Goal: Task Accomplishment & Management: Manage account settings

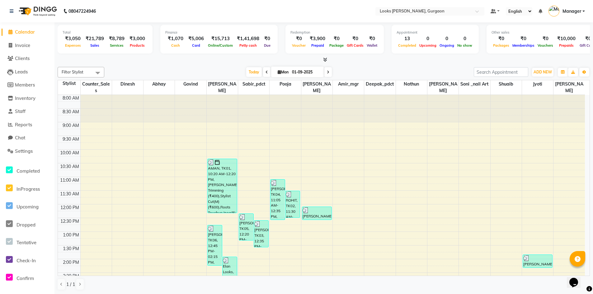
click at [23, 35] on span "Calendar" at bounding box center [25, 32] width 20 height 6
click at [25, 46] on span "Invoice" at bounding box center [22, 45] width 15 height 6
select select "service"
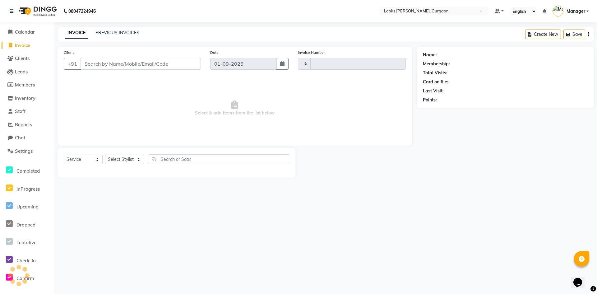
type input "1452"
select select "8452"
click at [117, 64] on input "Client" at bounding box center [141, 64] width 120 height 12
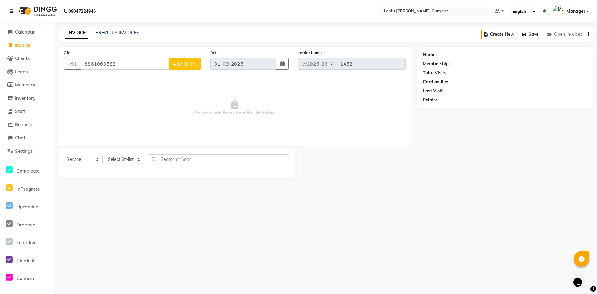
type input "8861060588"
click at [183, 65] on span "Add Client" at bounding box center [185, 64] width 25 height 6
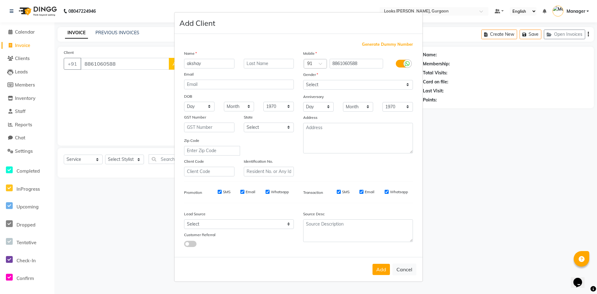
type input "akshay"
click at [345, 83] on select "Select [DEMOGRAPHIC_DATA] [DEMOGRAPHIC_DATA] Other Prefer Not To Say" at bounding box center [358, 85] width 110 height 10
select select "[DEMOGRAPHIC_DATA]"
click at [303, 80] on select "Select [DEMOGRAPHIC_DATA] [DEMOGRAPHIC_DATA] Other Prefer Not To Say" at bounding box center [358, 85] width 110 height 10
click at [279, 130] on select "Select [GEOGRAPHIC_DATA] [GEOGRAPHIC_DATA] [GEOGRAPHIC_DATA] [GEOGRAPHIC_DATA] …" at bounding box center [269, 128] width 50 height 10
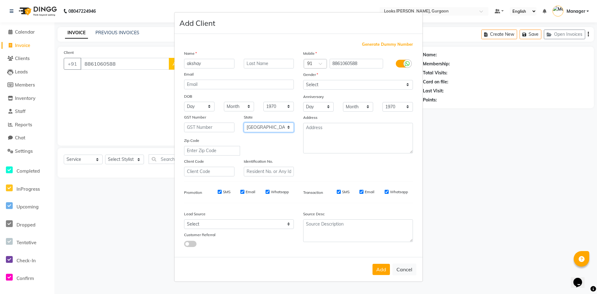
click at [244, 123] on select "Select [GEOGRAPHIC_DATA] [GEOGRAPHIC_DATA] [GEOGRAPHIC_DATA] [GEOGRAPHIC_DATA] …" at bounding box center [269, 128] width 50 height 10
drag, startPoint x: 260, startPoint y: 127, endPoint x: 260, endPoint y: 130, distance: 3.4
click at [260, 127] on select "Select [GEOGRAPHIC_DATA] [GEOGRAPHIC_DATA] [GEOGRAPHIC_DATA] [GEOGRAPHIC_DATA] …" at bounding box center [269, 128] width 50 height 10
select select "13"
click at [244, 123] on select "Select [GEOGRAPHIC_DATA] [GEOGRAPHIC_DATA] [GEOGRAPHIC_DATA] [GEOGRAPHIC_DATA] …" at bounding box center [269, 128] width 50 height 10
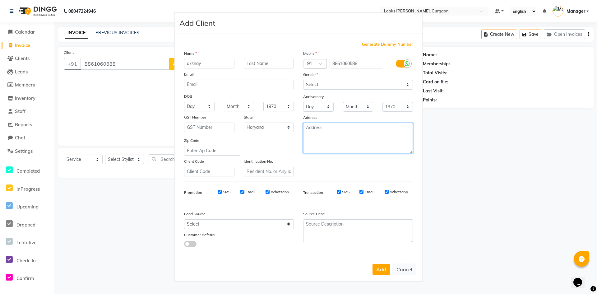
click at [321, 147] on textarea at bounding box center [358, 138] width 110 height 30
type textarea "looks elan 84"
click at [382, 272] on button "Add" at bounding box center [381, 269] width 17 height 11
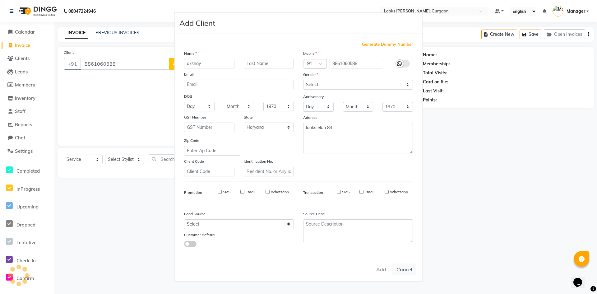
select select
select select "null"
select select
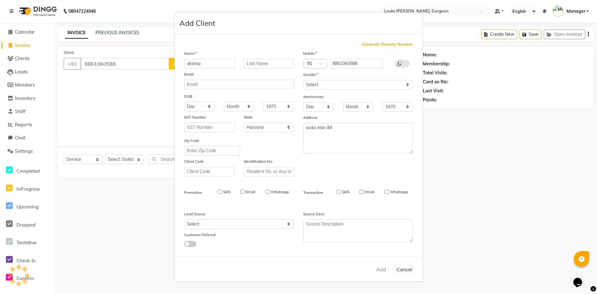
select select
checkbox input "false"
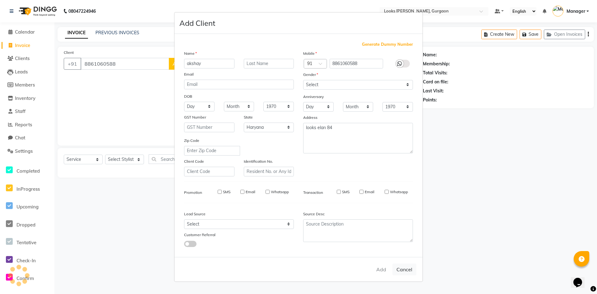
checkbox input "false"
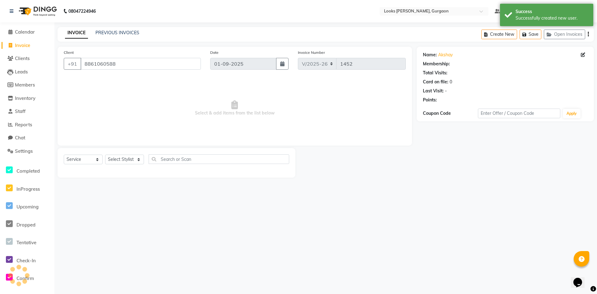
select select "1: Object"
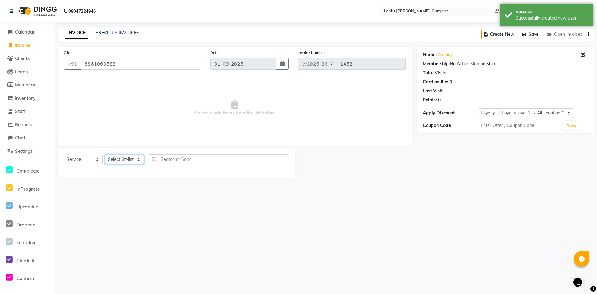
click at [126, 156] on select "Select Stylist [PERSON_NAME] abhay [PERSON_NAME] [PERSON_NAME] Counter_Sales De…" at bounding box center [124, 160] width 39 height 10
select select "82372"
click at [105, 155] on select "Select Stylist [PERSON_NAME] abhay [PERSON_NAME] [PERSON_NAME] Counter_Sales De…" at bounding box center [124, 160] width 39 height 10
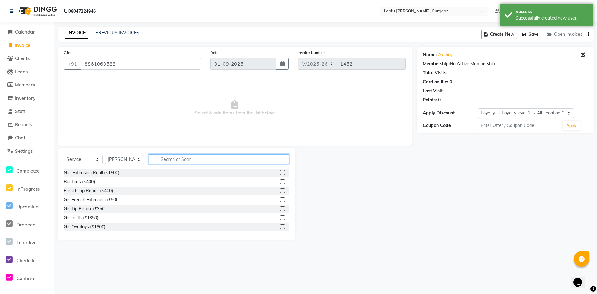
click at [177, 157] on input "text" at bounding box center [219, 159] width 141 height 10
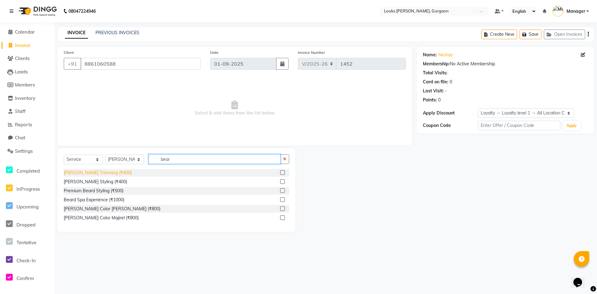
type input "bear"
click at [103, 172] on div "[PERSON_NAME] Trimming (₹400)" at bounding box center [98, 173] width 68 height 7
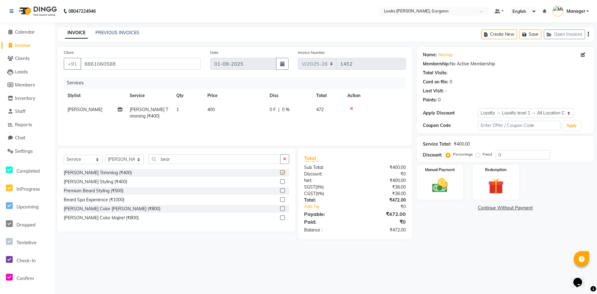
checkbox input "false"
click at [453, 181] on img at bounding box center [440, 185] width 27 height 19
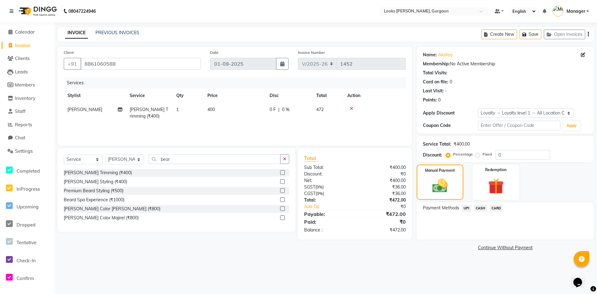
click at [464, 208] on span "UPI" at bounding box center [467, 208] width 10 height 7
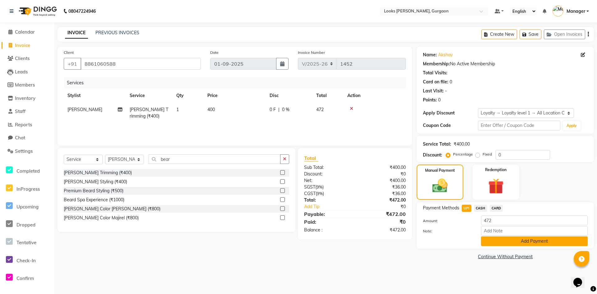
click at [489, 244] on button "Add Payment" at bounding box center [534, 241] width 107 height 10
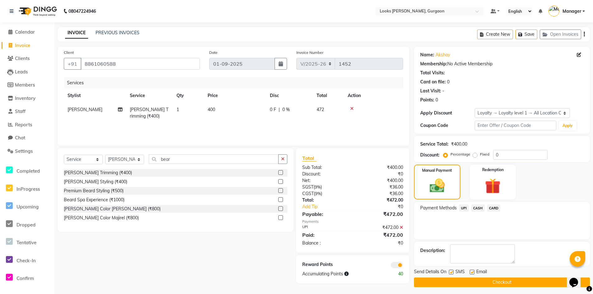
scroll to position [2, 0]
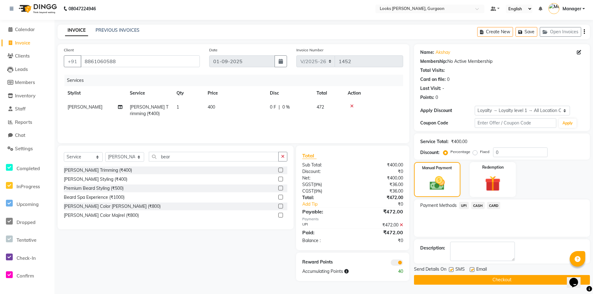
click at [491, 282] on button "Checkout" at bounding box center [502, 280] width 176 height 10
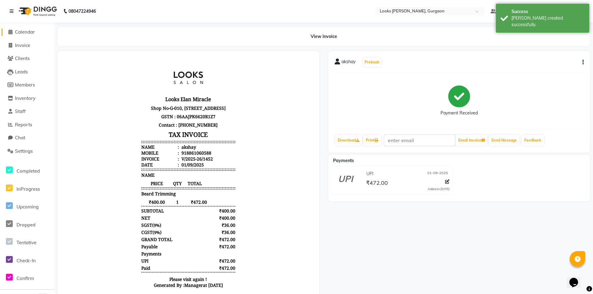
click at [25, 31] on span "Calendar" at bounding box center [25, 32] width 20 height 6
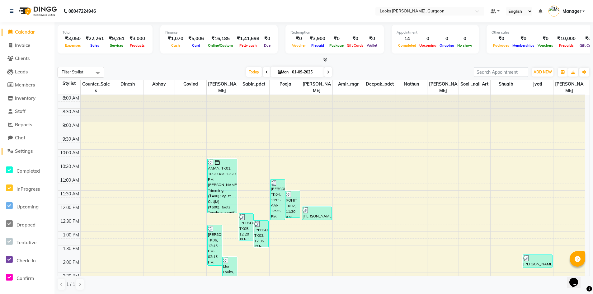
click at [25, 151] on span "Settings" at bounding box center [24, 151] width 18 height 6
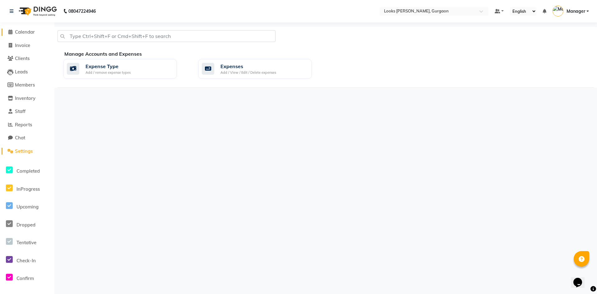
click at [26, 31] on span "Calendar" at bounding box center [25, 32] width 20 height 6
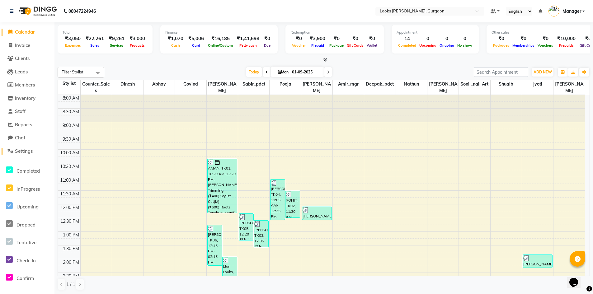
click at [28, 153] on span "Settings" at bounding box center [24, 151] width 18 height 6
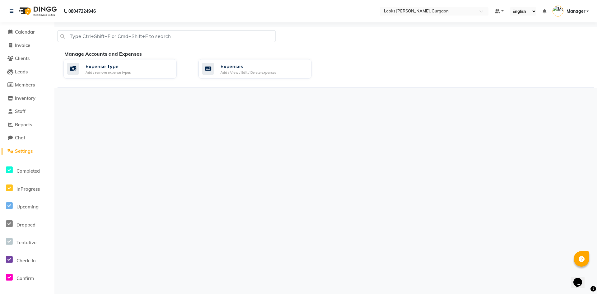
click at [292, 79] on div "Expense Type Add / remove expense types Expenses Add / View / Edit / Delete exp…" at bounding box center [329, 70] width 540 height 22
click at [295, 70] on div "Expenses Add / View / Edit / Delete expenses" at bounding box center [254, 69] width 105 height 13
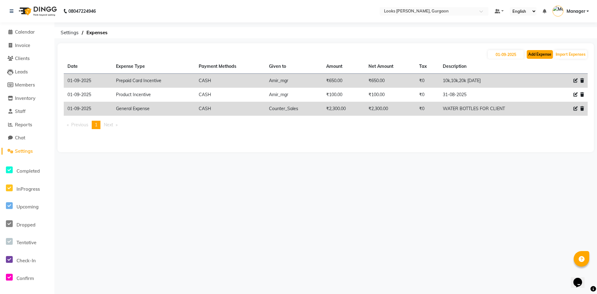
click at [544, 53] on button "Add Expense" at bounding box center [540, 54] width 26 height 9
select select "1"
select select "7576"
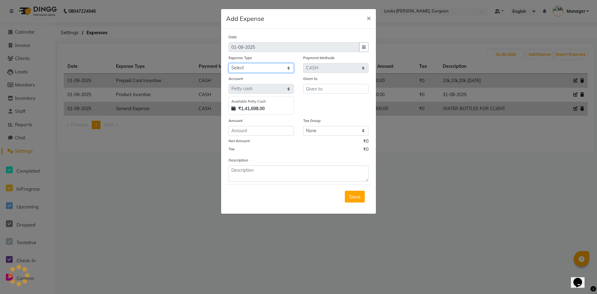
click at [245, 71] on select "Select Bank Deposit Blinkit Cash Handover CLIENT Client ordered food Client Ref…" at bounding box center [261, 68] width 65 height 10
select select "19731"
click at [229, 63] on select "Select Bank Deposit Blinkit Cash Handover CLIENT Client ordered food Client Ref…" at bounding box center [261, 68] width 65 height 10
click at [311, 88] on input "text" at bounding box center [335, 89] width 65 height 10
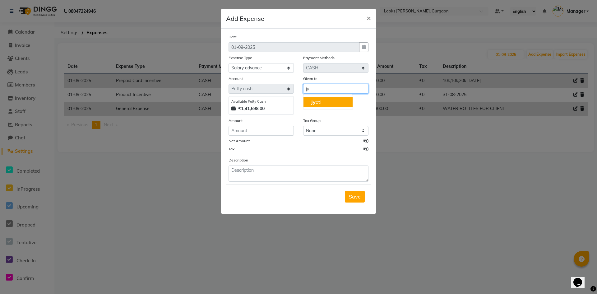
click at [316, 103] on ngb-highlight "[PERSON_NAME]" at bounding box center [316, 102] width 11 height 6
type input "Jyoti"
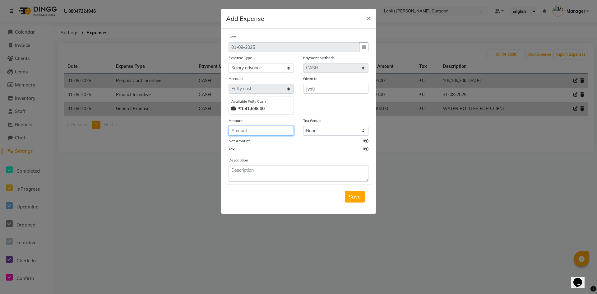
click at [267, 131] on input "number" at bounding box center [261, 131] width 65 height 10
type input "500"
click at [276, 171] on textarea at bounding box center [299, 173] width 140 height 16
click at [353, 196] on span "Save" at bounding box center [355, 196] width 12 height 6
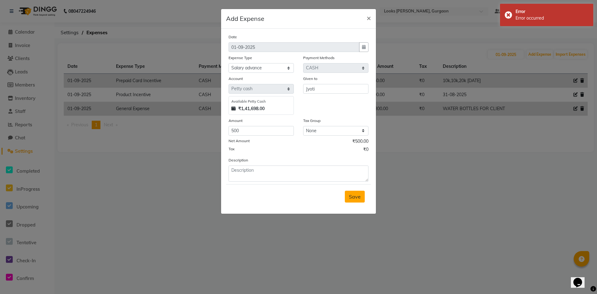
click at [356, 196] on span "Save" at bounding box center [355, 196] width 12 height 6
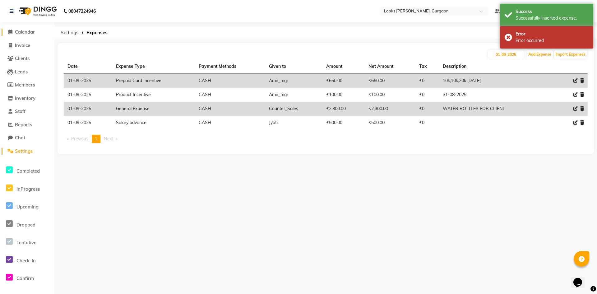
click at [28, 33] on span "Calendar" at bounding box center [25, 32] width 20 height 6
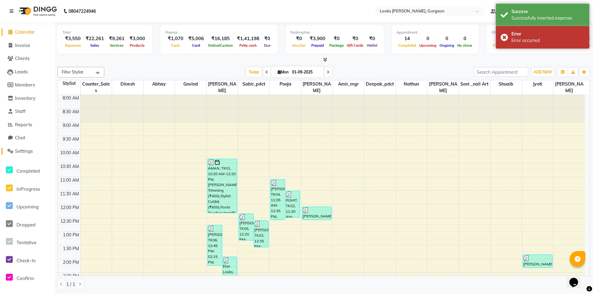
click at [24, 151] on span "Settings" at bounding box center [24, 151] width 18 height 6
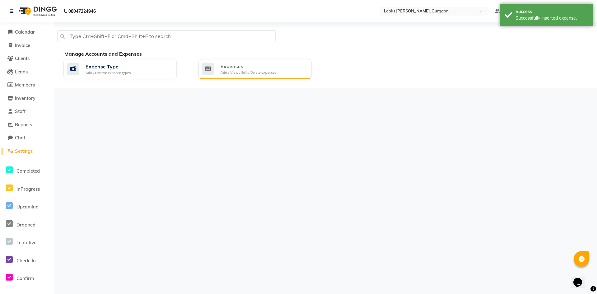
click at [244, 67] on div "Expenses" at bounding box center [249, 66] width 56 height 7
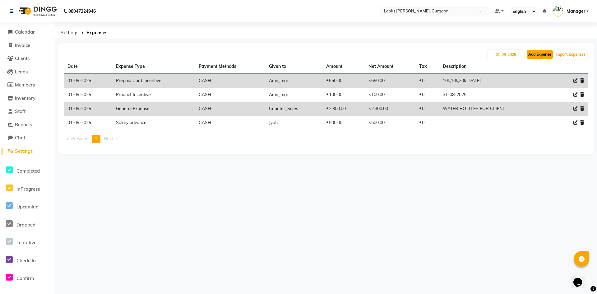
click at [539, 54] on button "Add Expense" at bounding box center [540, 54] width 26 height 9
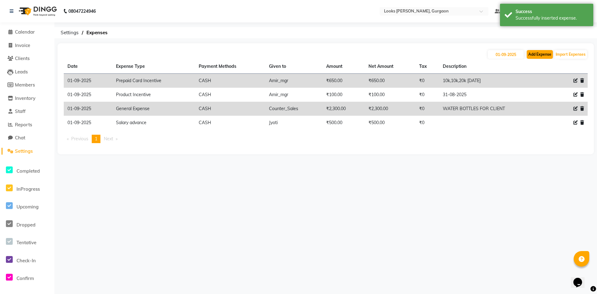
select select "1"
select select "7576"
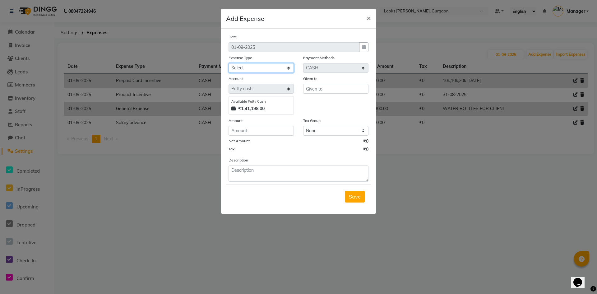
click at [278, 67] on select "Select Bank Deposit Blinkit Cash Handover CLIENT Client ordered food Client Ref…" at bounding box center [261, 68] width 65 height 10
click at [185, 196] on ngb-modal-window "Add Expense × Date [DATE] Expense Type Select Bank Deposit Blinkit Cash Handove…" at bounding box center [298, 147] width 597 height 294
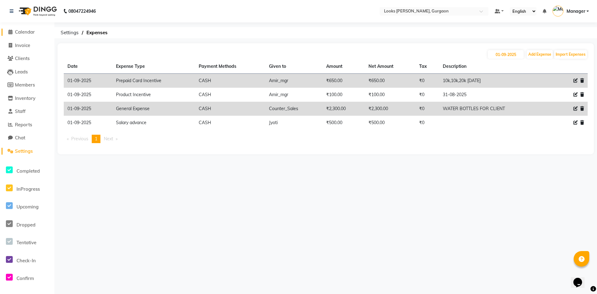
click at [30, 31] on span "Calendar" at bounding box center [25, 32] width 20 height 6
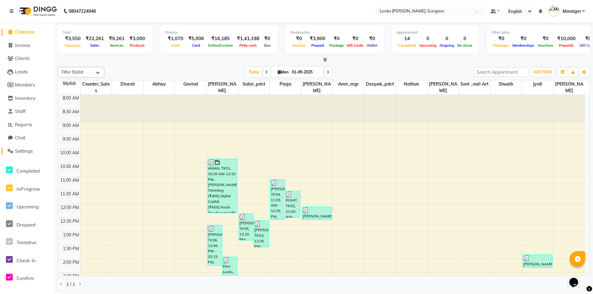
click at [21, 152] on span "Settings" at bounding box center [24, 151] width 18 height 6
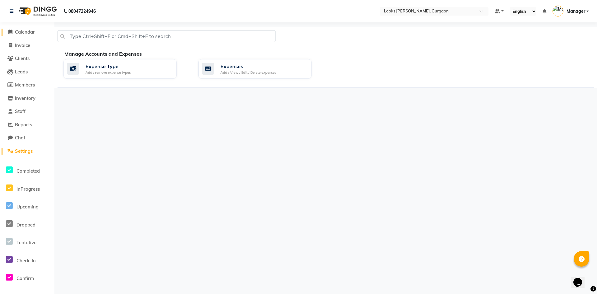
click at [30, 31] on span "Calendar" at bounding box center [25, 32] width 20 height 6
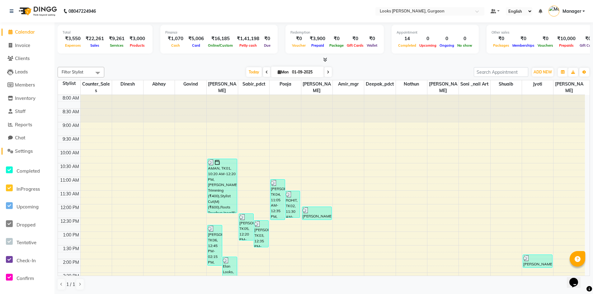
click at [21, 152] on span "Settings" at bounding box center [24, 151] width 18 height 6
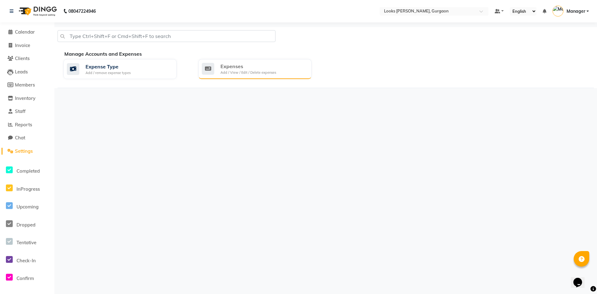
click at [297, 72] on div "Expenses Add / View / Edit / Delete expenses" at bounding box center [254, 69] width 105 height 13
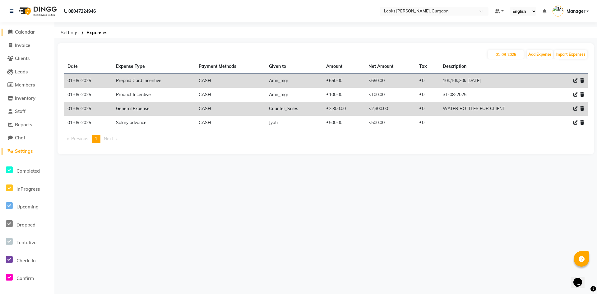
click at [26, 30] on span "Calendar" at bounding box center [25, 32] width 20 height 6
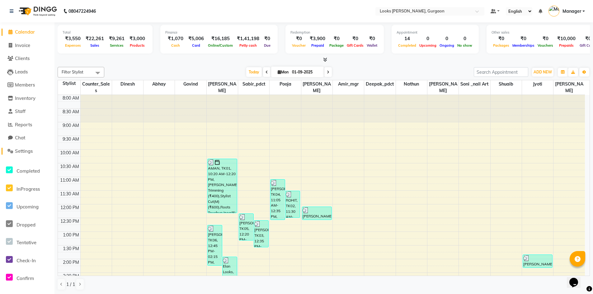
click at [29, 153] on span "Settings" at bounding box center [24, 151] width 18 height 6
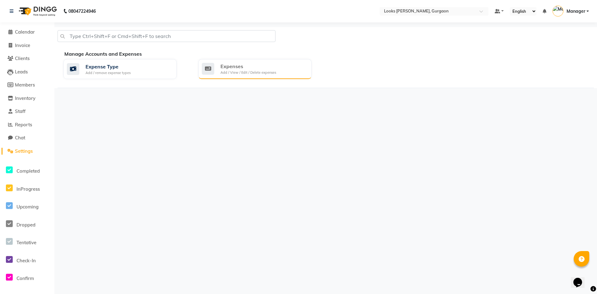
click at [244, 66] on div "Expenses" at bounding box center [249, 66] width 56 height 7
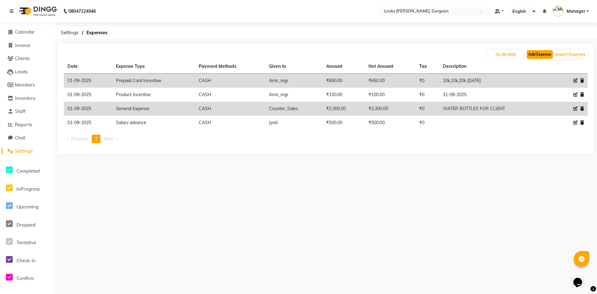
click at [546, 52] on button "Add Expense" at bounding box center [540, 54] width 26 height 9
select select "1"
select select "7576"
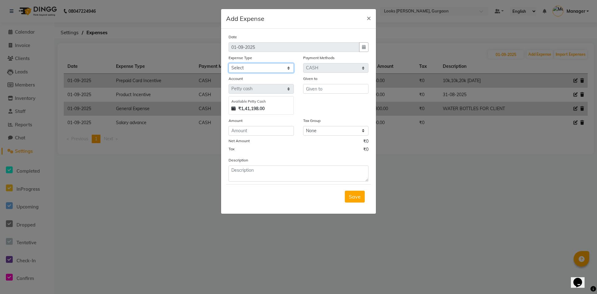
click at [272, 68] on select "Select Bank Deposit Blinkit Cash Handover CLIENT Client ordered food Client Ref…" at bounding box center [261, 68] width 65 height 10
select select "24170"
click at [229, 63] on select "Select Bank Deposit Blinkit Cash Handover CLIENT Client ordered food Client Ref…" at bounding box center [261, 68] width 65 height 10
click at [314, 87] on input "text" at bounding box center [335, 89] width 65 height 10
click at [325, 103] on ngb-highlight "sabir _pdct" at bounding box center [323, 102] width 25 height 6
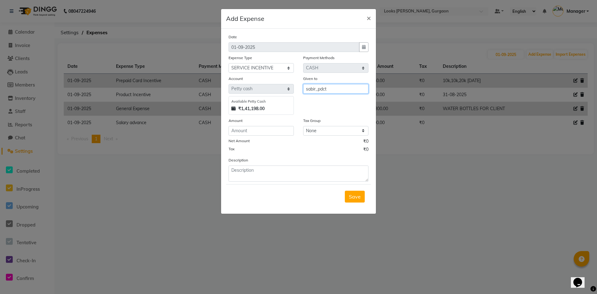
type input "sabir_pdct"
click at [257, 135] on div "Date [DATE] Expense Type Select Bank Deposit Blinkit Cash Handover CLIENT Clien…" at bounding box center [299, 108] width 140 height 148
drag, startPoint x: 271, startPoint y: 165, endPoint x: 266, endPoint y: 149, distance: 16.0
click at [271, 164] on div "Description" at bounding box center [298, 169] width 149 height 25
click at [262, 128] on input "number" at bounding box center [261, 131] width 65 height 10
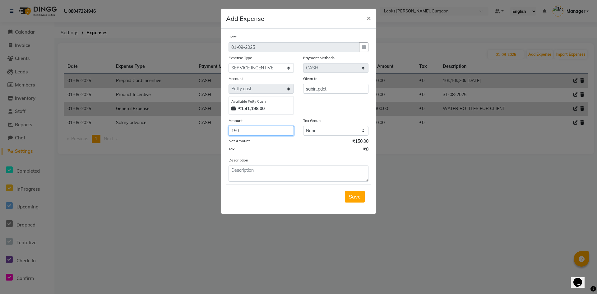
type input "150"
click at [265, 177] on textarea at bounding box center [299, 173] width 140 height 16
type textarea "two ice cream pedicure"
click at [357, 198] on span "Save" at bounding box center [355, 196] width 12 height 6
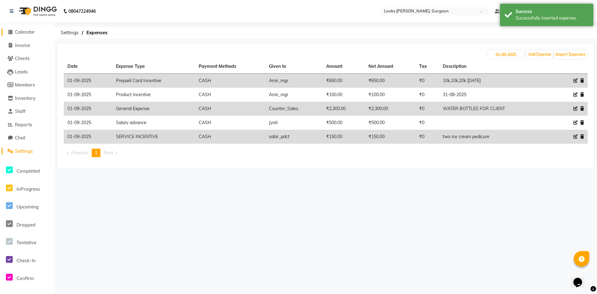
click at [29, 31] on span "Calendar" at bounding box center [25, 32] width 20 height 6
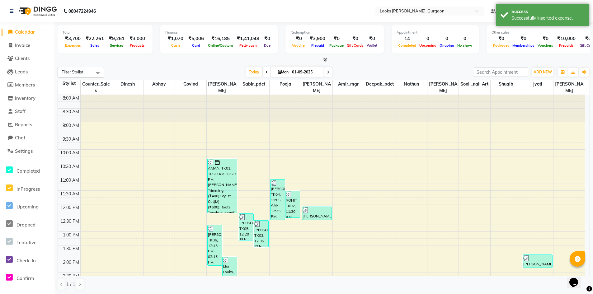
click at [29, 31] on span "Calendar" at bounding box center [25, 32] width 20 height 6
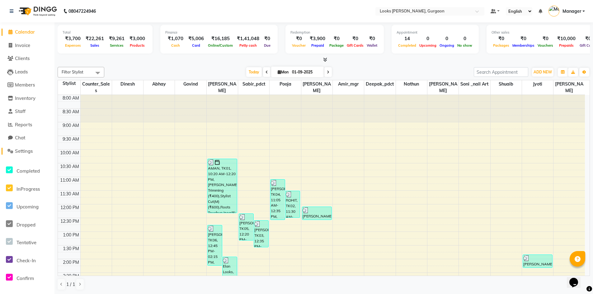
click at [26, 151] on span "Settings" at bounding box center [24, 151] width 18 height 6
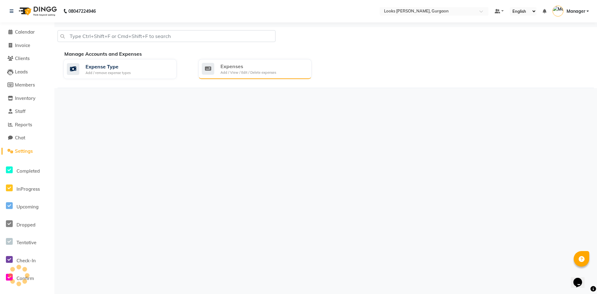
click at [268, 66] on div "Expenses" at bounding box center [249, 66] width 56 height 7
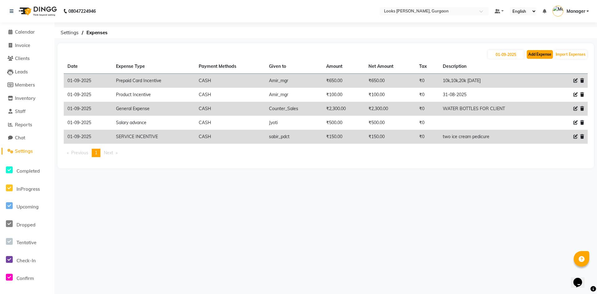
click at [531, 54] on button "Add Expense" at bounding box center [540, 54] width 26 height 9
select select "1"
select select "7576"
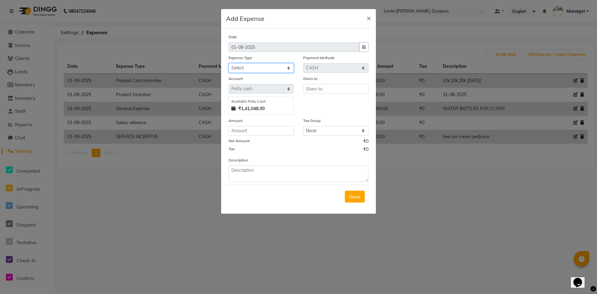
click at [246, 67] on select "Select Bank Deposit Blinkit Cash Handover CLIENT Client ordered food Client Ref…" at bounding box center [261, 68] width 65 height 10
click at [229, 63] on select "Select Bank Deposit Blinkit Cash Handover CLIENT Client ordered food Client Ref…" at bounding box center [261, 68] width 65 height 10
click at [267, 67] on select "Select Bank Deposit Blinkit Cash Handover CLIENT Client ordered food Client Ref…" at bounding box center [261, 68] width 65 height 10
select select "24082"
click at [229, 63] on select "Select Bank Deposit Blinkit Cash Handover CLIENT Client ordered food Client Ref…" at bounding box center [261, 68] width 65 height 10
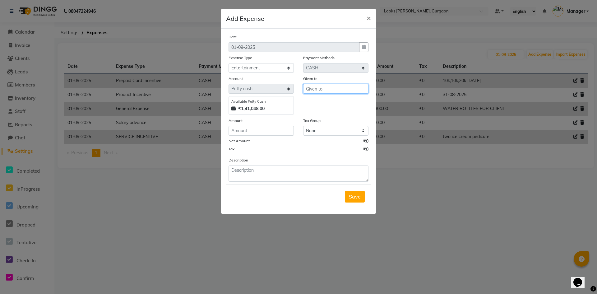
click at [308, 90] on input "text" at bounding box center [335, 89] width 65 height 10
click at [315, 100] on ngb-highlight "C ounter_Sales" at bounding box center [328, 102] width 34 height 6
type input "Counter_Sales"
click at [251, 133] on input "number" at bounding box center [261, 131] width 65 height 10
type input "180"
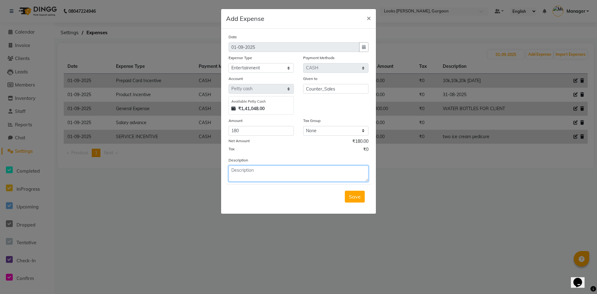
click at [260, 173] on textarea at bounding box center [299, 173] width 140 height 16
type textarea "samose for staff"
click at [350, 197] on span "Save" at bounding box center [355, 196] width 12 height 6
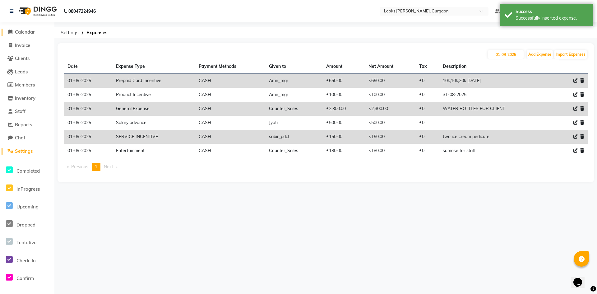
click at [23, 31] on span "Calendar" at bounding box center [25, 32] width 20 height 6
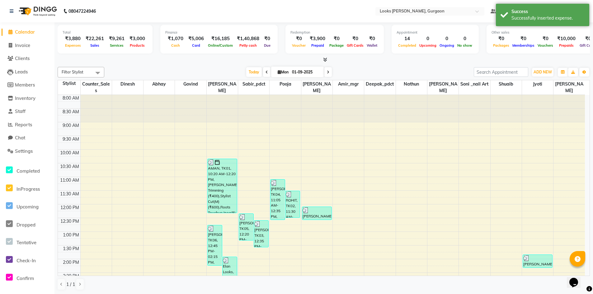
click at [22, 31] on span "Calendar" at bounding box center [25, 32] width 20 height 6
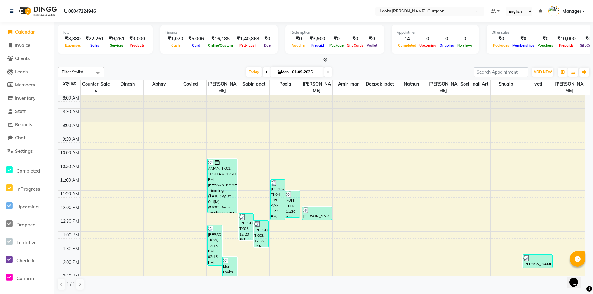
click at [27, 125] on span "Reports" at bounding box center [23, 125] width 17 height 6
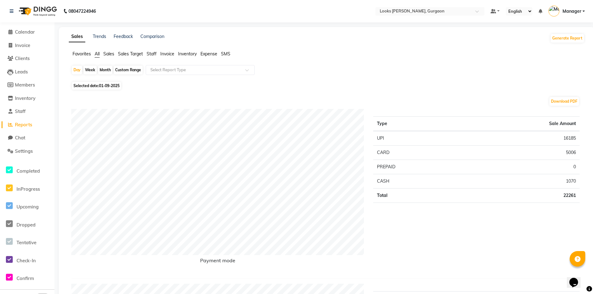
click at [153, 54] on span "Staff" at bounding box center [151, 54] width 10 height 6
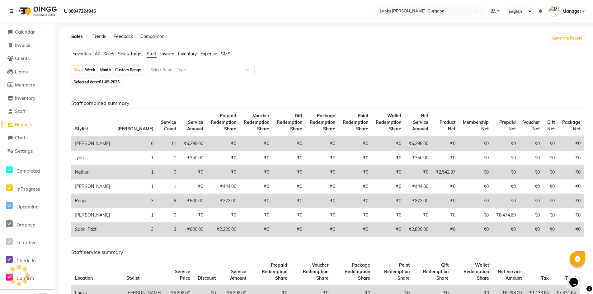
click at [158, 70] on input "text" at bounding box center [194, 70] width 90 height 6
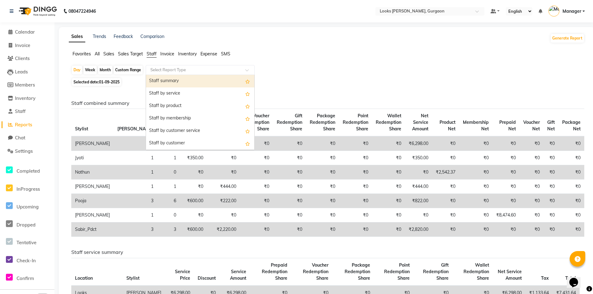
click at [163, 81] on div "Staff summary" at bounding box center [200, 81] width 108 height 12
select select "filtered_report"
select select "pdf"
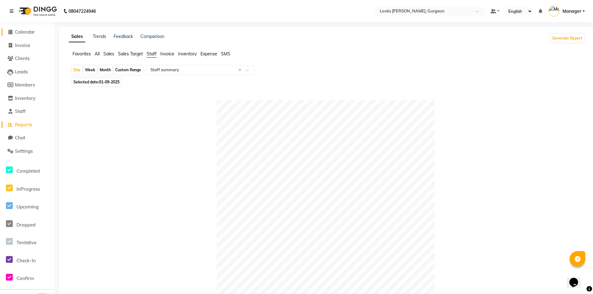
click at [29, 31] on span "Calendar" at bounding box center [25, 32] width 20 height 6
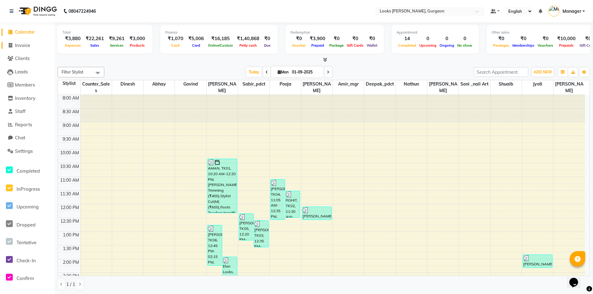
click at [23, 45] on span "Invoice" at bounding box center [22, 45] width 15 height 6
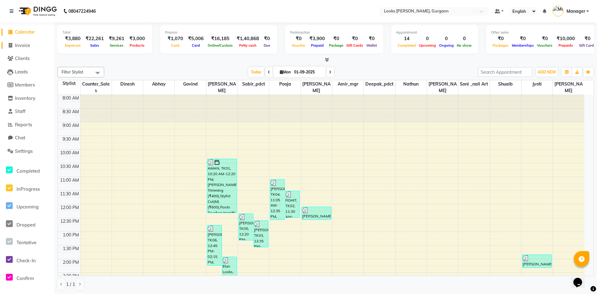
select select "8452"
select select "service"
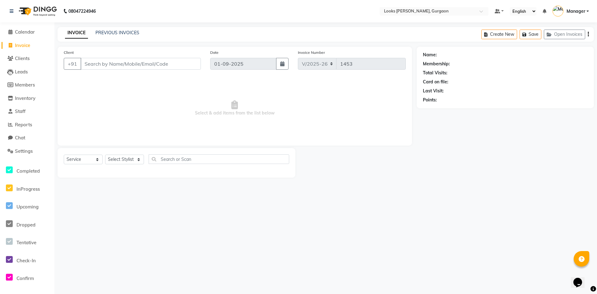
click at [18, 44] on span "Invoice" at bounding box center [22, 45] width 15 height 6
select select "service"
type input "1453"
select select "8452"
click at [110, 63] on input "Client" at bounding box center [141, 64] width 120 height 12
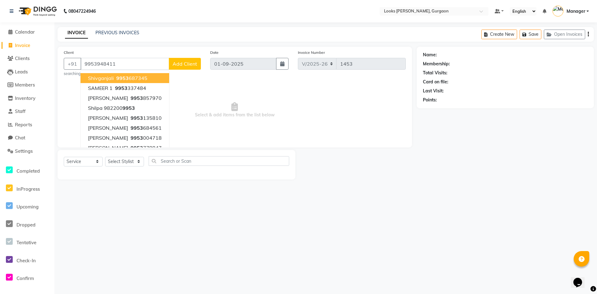
type input "9953948411"
select select "1: Object"
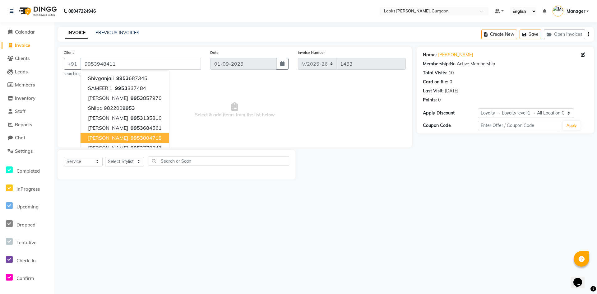
click at [202, 113] on span "Select & add items from the list below" at bounding box center [235, 110] width 342 height 62
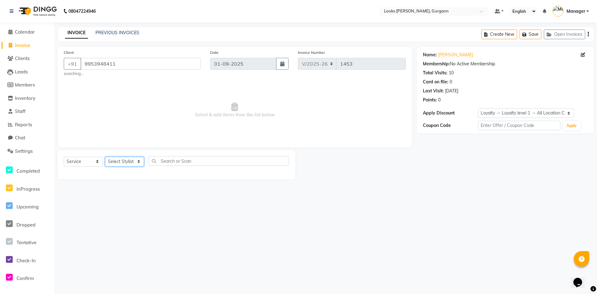
click at [117, 161] on select "Select Stylist [PERSON_NAME] abhay [PERSON_NAME] [PERSON_NAME] Counter_Sales De…" at bounding box center [124, 162] width 39 height 10
select select "82371"
click at [105, 157] on select "Select Stylist [PERSON_NAME] abhay [PERSON_NAME] [PERSON_NAME] Counter_Sales De…" at bounding box center [124, 162] width 39 height 10
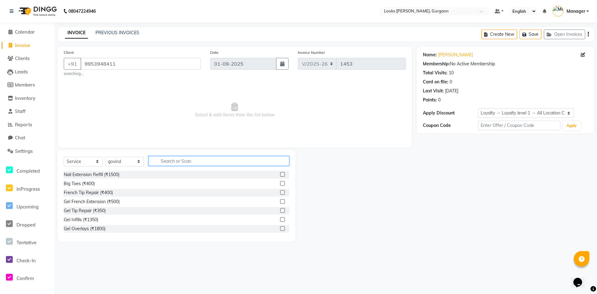
click at [178, 163] on input "text" at bounding box center [219, 161] width 141 height 10
type input "tou"
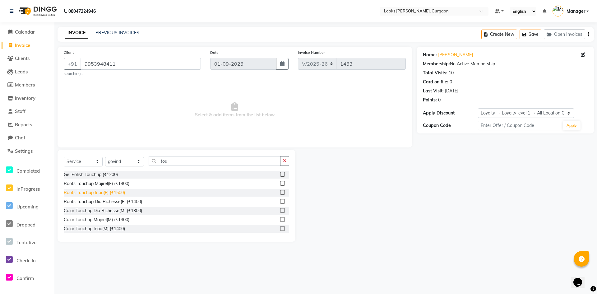
click at [112, 193] on div "Roots Touchup Inoa(F) (₹1500)" at bounding box center [94, 192] width 61 height 7
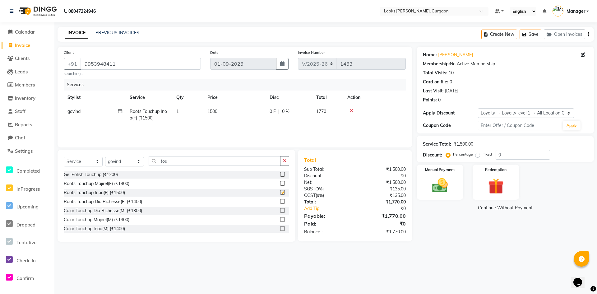
checkbox input "false"
click at [224, 112] on td "1500" at bounding box center [235, 115] width 62 height 21
select select "82371"
drag, startPoint x: 262, startPoint y: 109, endPoint x: 224, endPoint y: 107, distance: 38.0
click at [224, 107] on tr "[PERSON_NAME] [PERSON_NAME] Counter_Sales Deepak_pdct [PERSON_NAME] Manager Nat…" at bounding box center [235, 118] width 342 height 26
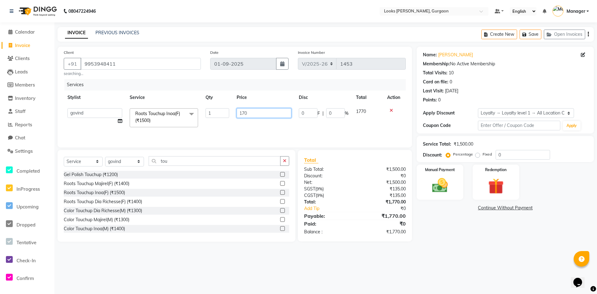
type input "1700"
click at [127, 162] on select "Select Stylist [PERSON_NAME] abhay [PERSON_NAME] [PERSON_NAME] Counter_Sales De…" at bounding box center [124, 162] width 39 height 10
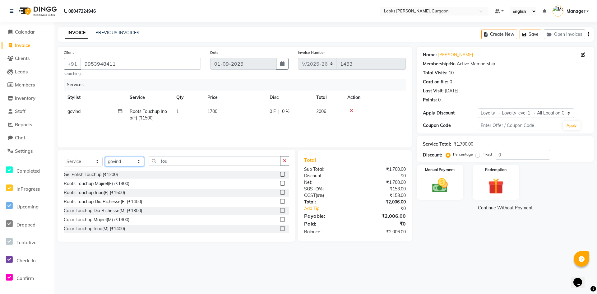
select select "82373"
click at [105, 157] on select "Select Stylist [PERSON_NAME] abhay [PERSON_NAME] [PERSON_NAME] Counter_Sales De…" at bounding box center [124, 162] width 39 height 10
drag, startPoint x: 179, startPoint y: 161, endPoint x: 105, endPoint y: 161, distance: 73.7
click at [108, 161] on div "Select Service Product Membership Package Voucher Prepaid Gift Card Select Styl…" at bounding box center [177, 163] width 226 height 15
type input "foot"
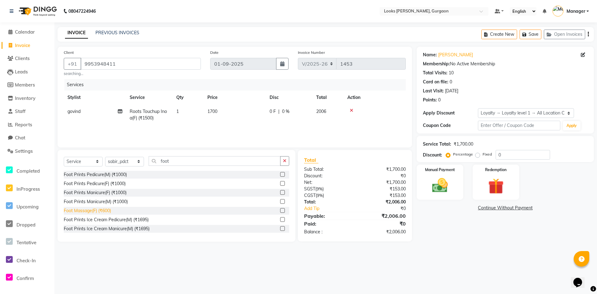
click at [91, 210] on div "Foot Massage(F) (₹600)" at bounding box center [87, 210] width 47 height 7
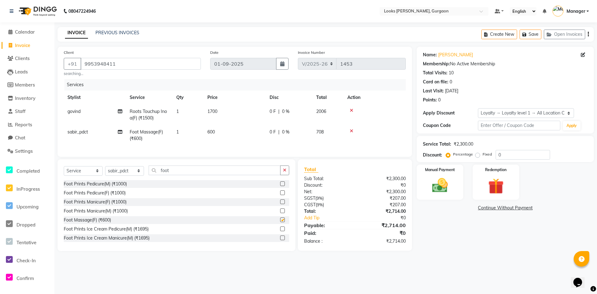
checkbox input "false"
click at [137, 176] on select "Select Stylist [PERSON_NAME] abhay [PERSON_NAME] [PERSON_NAME] Counter_Sales De…" at bounding box center [124, 171] width 39 height 10
select select "82375"
click at [105, 170] on select "Select Stylist [PERSON_NAME] abhay [PERSON_NAME] [PERSON_NAME] Counter_Sales De…" at bounding box center [124, 171] width 39 height 10
drag, startPoint x: 176, startPoint y: 176, endPoint x: 141, endPoint y: 173, distance: 35.9
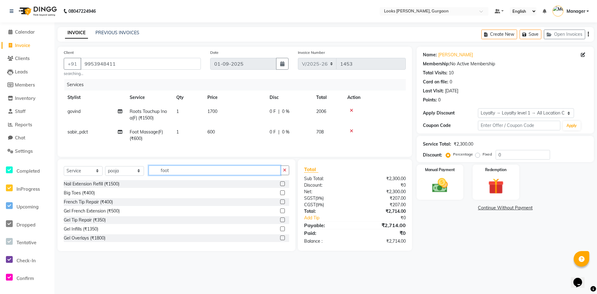
click at [141, 173] on div "Select Service Product Membership Package Voucher Prepaid Gift Card Select Styl…" at bounding box center [177, 172] width 226 height 15
type input "eye"
click at [91, 205] on div "Eyebrows (₹100)" at bounding box center [81, 202] width 34 height 7
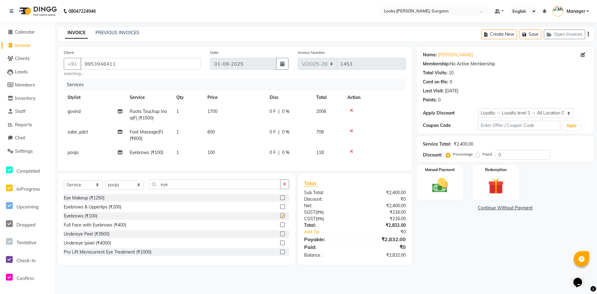
checkbox input "false"
click at [219, 134] on td "600" at bounding box center [235, 135] width 62 height 21
select select "82373"
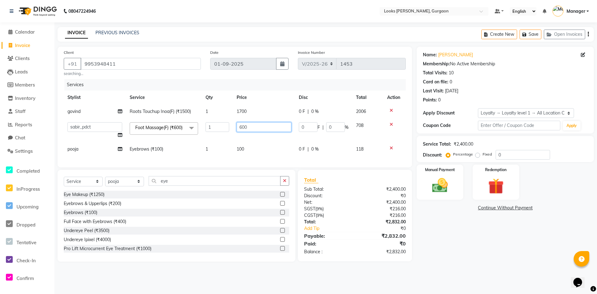
drag, startPoint x: 264, startPoint y: 128, endPoint x: 208, endPoint y: 124, distance: 56.1
click at [208, 123] on tr "[PERSON_NAME] [PERSON_NAME] Counter_Sales Deepak_pdct [PERSON_NAME] Manager Nat…" at bounding box center [235, 131] width 342 height 24
type input "700"
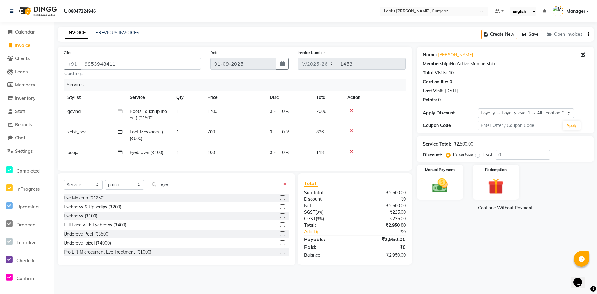
click at [483, 256] on div "Name: [PERSON_NAME] Membership: No Active Membership Total Visits: 10 Card on f…" at bounding box center [508, 156] width 182 height 218
click at [441, 260] on div "Name: [PERSON_NAME] Membership: No Active Membership Total Visits: 10 Card on f…" at bounding box center [508, 156] width 182 height 218
click at [227, 111] on td "1700" at bounding box center [235, 115] width 62 height 21
select select "82371"
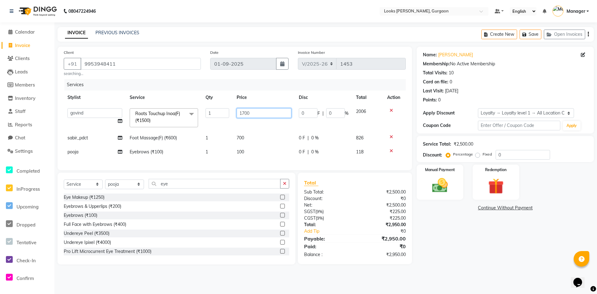
drag, startPoint x: 255, startPoint y: 114, endPoint x: 229, endPoint y: 111, distance: 26.3
click at [229, 111] on tr "[PERSON_NAME] [PERSON_NAME] Counter_Sales Deepak_pdct [PERSON_NAME] Manager Nat…" at bounding box center [235, 118] width 342 height 26
type input "2300"
click at [506, 249] on div "Name: [PERSON_NAME] Membership: No Active Membership Total Visits: 10 Card on f…" at bounding box center [508, 156] width 182 height 218
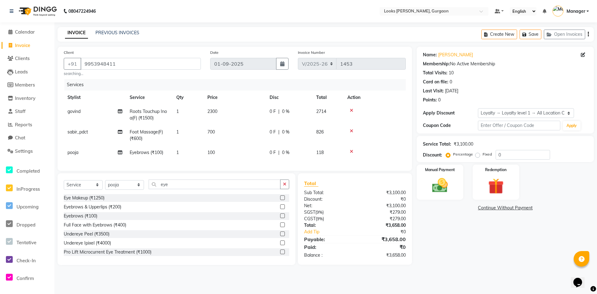
click at [224, 114] on td "2300" at bounding box center [235, 115] width 62 height 21
select select "82371"
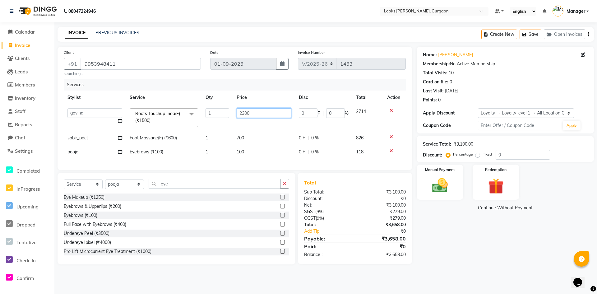
click at [254, 112] on input "2300" at bounding box center [264, 113] width 55 height 10
type input "2100"
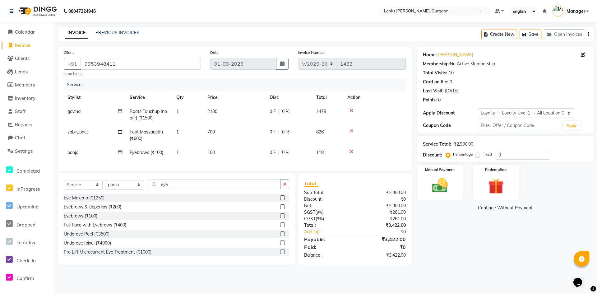
click at [489, 234] on div "Name: [PERSON_NAME] Membership: No Active Membership Total Visits: 10 Card on f…" at bounding box center [508, 156] width 182 height 218
click at [220, 112] on td "2100" at bounding box center [235, 115] width 62 height 21
select select "82371"
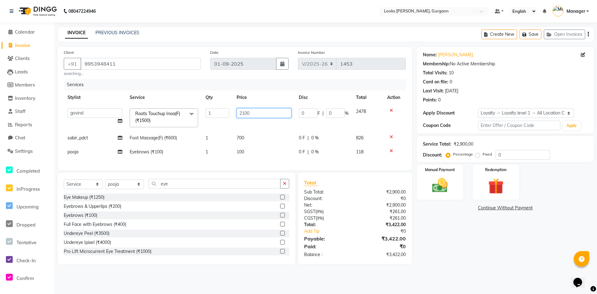
click at [255, 114] on input "2100" at bounding box center [264, 113] width 55 height 10
type input "2180"
click at [489, 259] on div "Name: [PERSON_NAME] Membership: No Active Membership Total Visits: 10 Card on f…" at bounding box center [508, 156] width 182 height 218
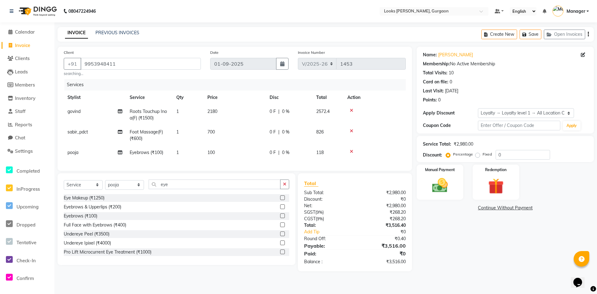
click at [221, 128] on td "700" at bounding box center [235, 135] width 62 height 21
select select "82373"
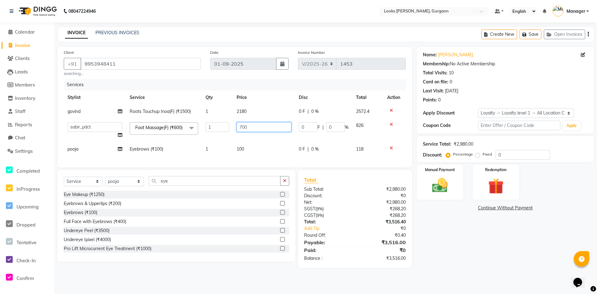
drag, startPoint x: 253, startPoint y: 125, endPoint x: 230, endPoint y: 125, distance: 22.7
click at [230, 125] on tr "[PERSON_NAME] [PERSON_NAME] Counter_Sales Deepak_pdct [PERSON_NAME] Manager Nat…" at bounding box center [235, 131] width 342 height 24
type input "600"
click at [465, 235] on div "Name: [PERSON_NAME] Membership: No Active Membership Total Visits: 10 Card on f…" at bounding box center [508, 157] width 182 height 221
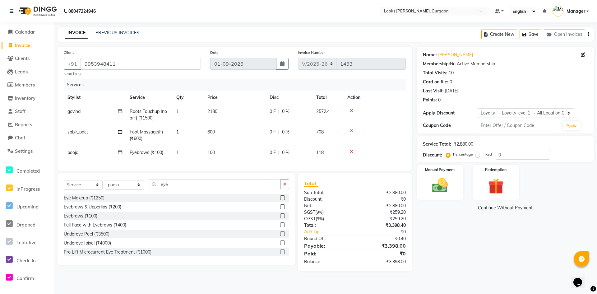
click at [223, 112] on td "2180" at bounding box center [235, 115] width 62 height 21
select select "82371"
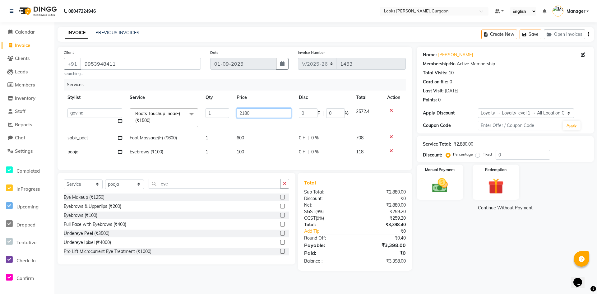
click at [252, 113] on input "2180" at bounding box center [264, 113] width 55 height 10
type input "2300"
click at [542, 266] on div "Name: [PERSON_NAME] Membership: No Active Membership Total Visits: 10 Card on f…" at bounding box center [508, 159] width 182 height 224
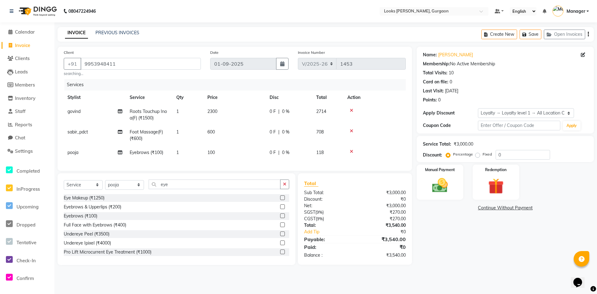
click at [225, 112] on td "2300" at bounding box center [235, 115] width 62 height 21
select select "82371"
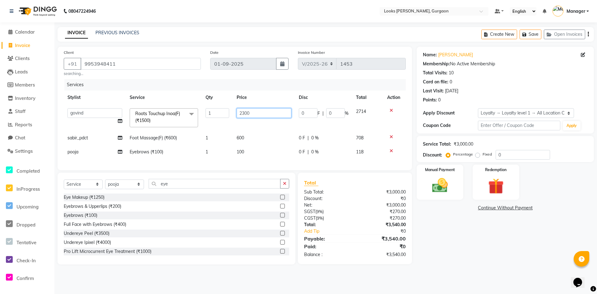
click at [261, 113] on input "2300" at bounding box center [264, 113] width 55 height 10
type input "2260"
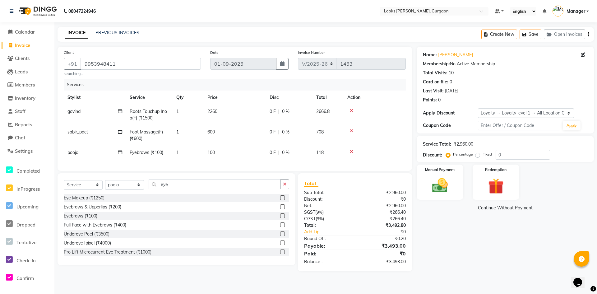
click at [448, 265] on div "Name: [PERSON_NAME] Membership: No Active Membership Total Visits: 10 Card on f…" at bounding box center [508, 159] width 182 height 225
click at [221, 110] on td "2260" at bounding box center [235, 115] width 62 height 21
select select "82371"
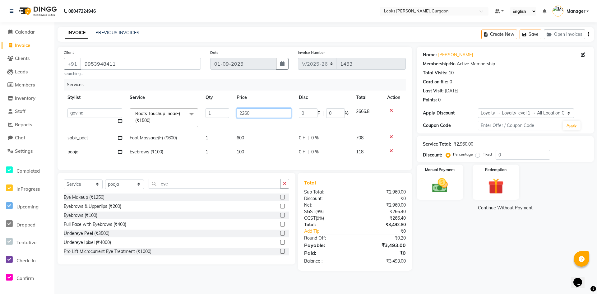
click at [259, 113] on input "2260" at bounding box center [264, 113] width 55 height 10
type input "2267"
click at [453, 241] on div "Name: [PERSON_NAME] Membership: No Active Membership Total Visits: 10 Card on f…" at bounding box center [508, 159] width 182 height 224
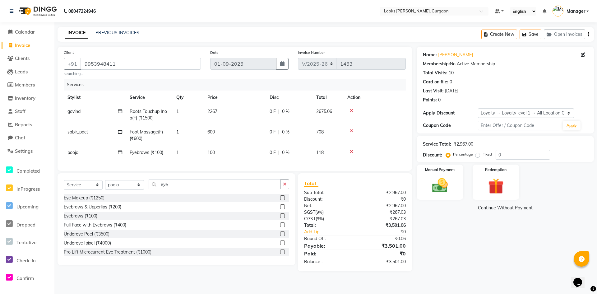
click at [233, 110] on td "2267" at bounding box center [235, 115] width 62 height 21
select select "82371"
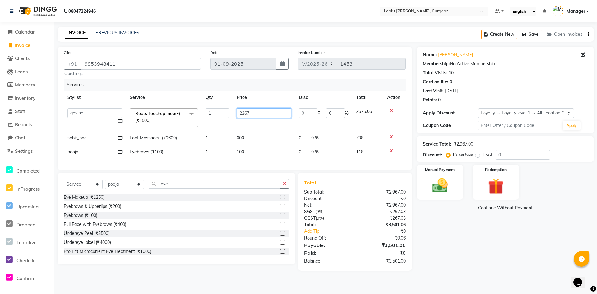
click at [265, 114] on input "2267" at bounding box center [264, 113] width 55 height 10
type input "2266"
click at [478, 263] on div "Name: [PERSON_NAME] Membership: No Active Membership Total Visits: 10 Card on f…" at bounding box center [508, 159] width 182 height 224
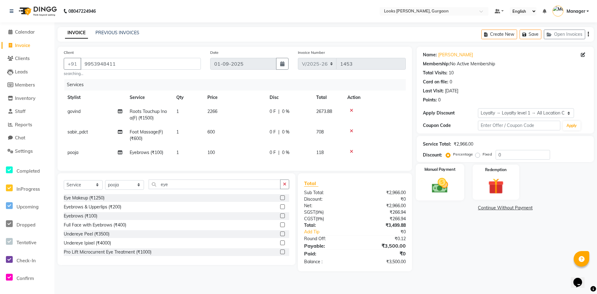
click at [449, 182] on img at bounding box center [440, 185] width 27 height 19
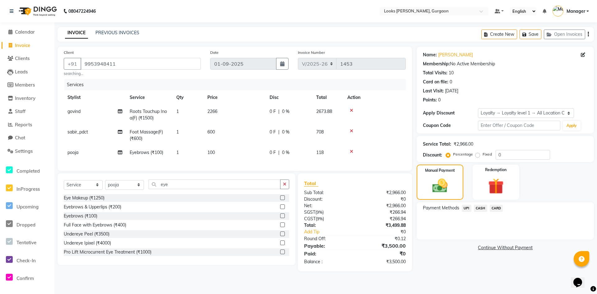
click at [466, 208] on span "UPI" at bounding box center [467, 208] width 10 height 7
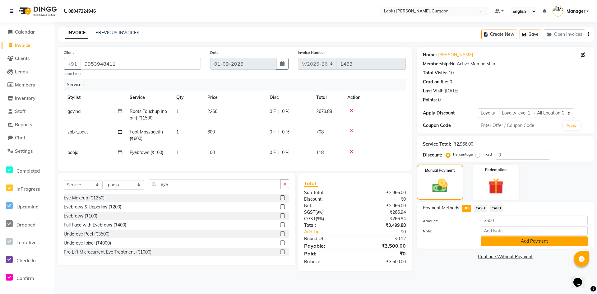
click at [509, 240] on button "Add Payment" at bounding box center [534, 241] width 107 height 10
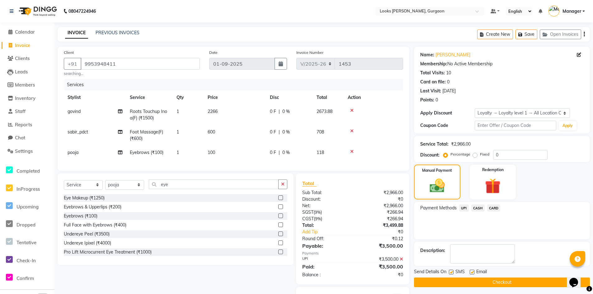
scroll to position [35, 0]
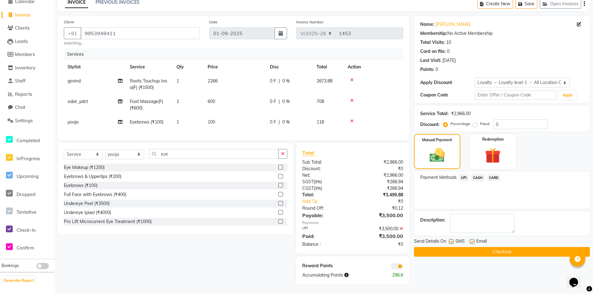
click at [456, 247] on button "Checkout" at bounding box center [502, 252] width 176 height 10
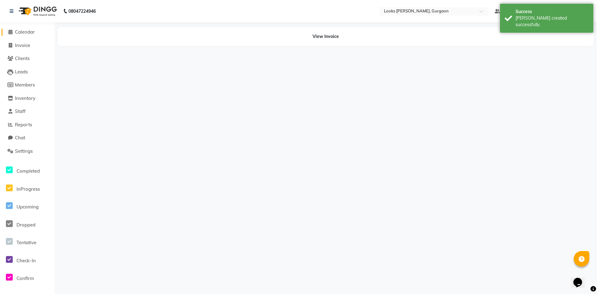
click at [28, 34] on span "Calendar" at bounding box center [25, 32] width 20 height 6
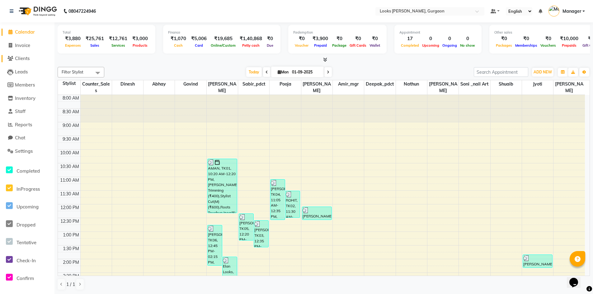
click at [28, 58] on span "Clients" at bounding box center [22, 58] width 15 height 6
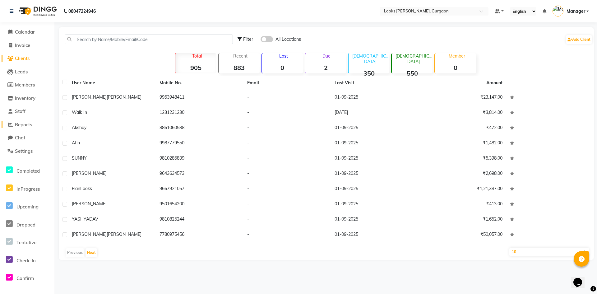
click at [26, 124] on span "Reports" at bounding box center [23, 125] width 17 height 6
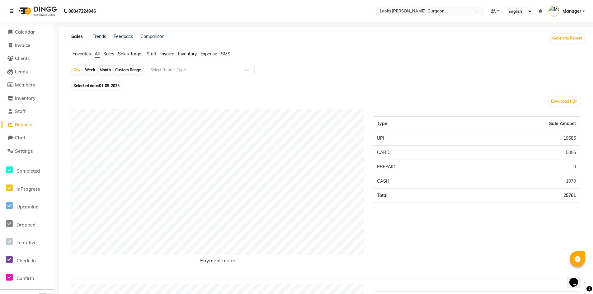
click at [152, 53] on span "Staff" at bounding box center [151, 54] width 10 height 6
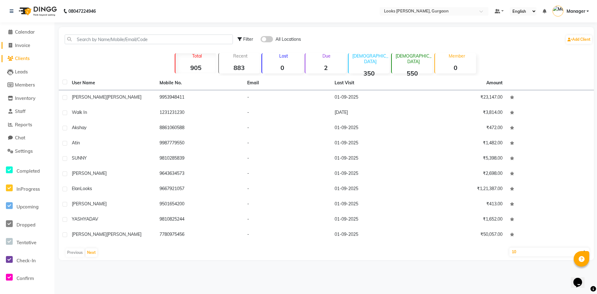
click at [26, 47] on span "Invoice" at bounding box center [22, 45] width 15 height 6
select select "8452"
select select "service"
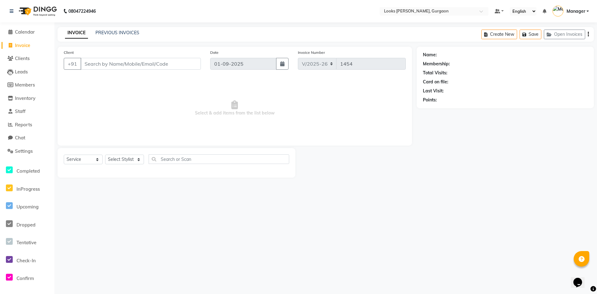
click at [113, 65] on input "Client" at bounding box center [141, 64] width 120 height 12
click at [140, 160] on select "Select Stylist [PERSON_NAME] abhay [PERSON_NAME] [PERSON_NAME] Counter_Sales De…" at bounding box center [124, 160] width 39 height 10
select select "82372"
click at [105, 155] on select "Select Stylist [PERSON_NAME] abhay [PERSON_NAME] [PERSON_NAME] Counter_Sales De…" at bounding box center [124, 160] width 39 height 10
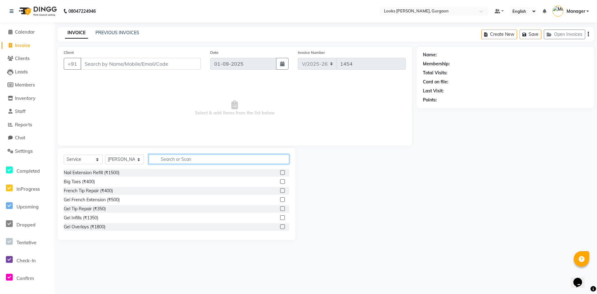
click at [173, 160] on input "text" at bounding box center [219, 159] width 141 height 10
type input "cut"
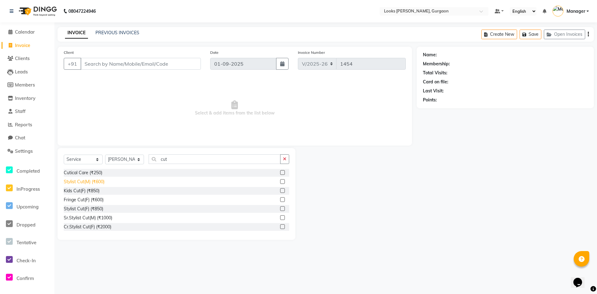
click at [95, 181] on div "Stylist Cut(M) (₹600)" at bounding box center [84, 182] width 41 height 7
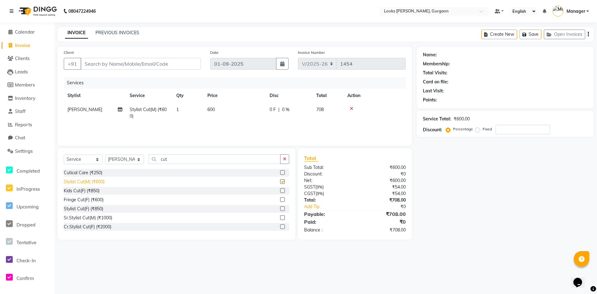
checkbox input "false"
click at [164, 67] on input "Client" at bounding box center [141, 64] width 120 height 12
type input "7"
type input "0"
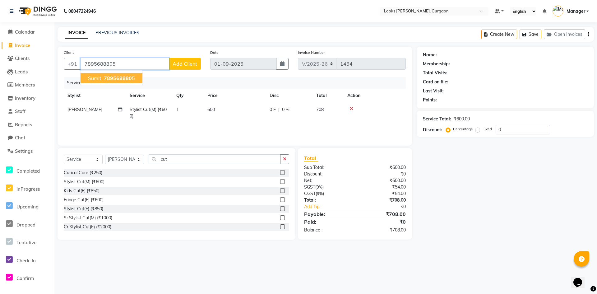
type input "7895688805"
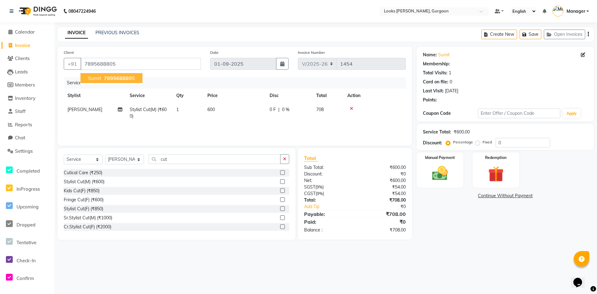
select select "1: Object"
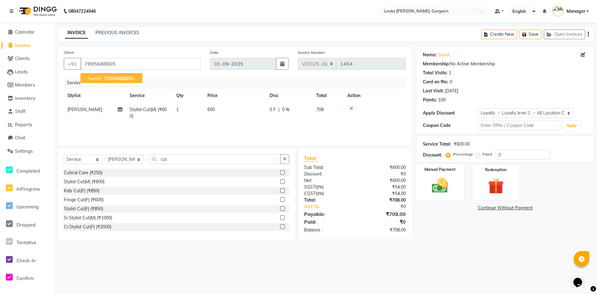
click at [436, 185] on img at bounding box center [440, 185] width 27 height 19
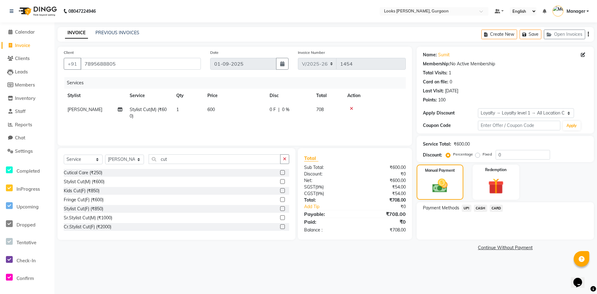
click at [467, 207] on span "UPI" at bounding box center [467, 208] width 10 height 7
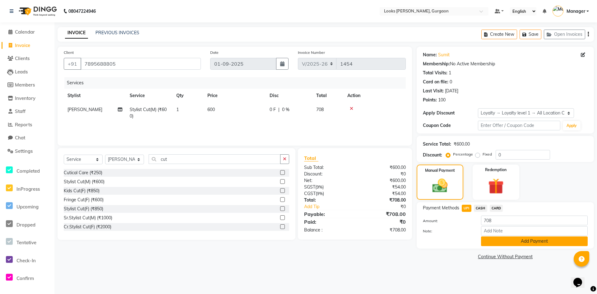
click at [523, 242] on button "Add Payment" at bounding box center [534, 241] width 107 height 10
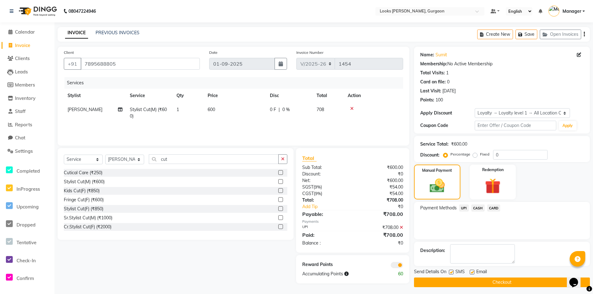
click at [396, 264] on span at bounding box center [396, 265] width 12 height 6
click at [403, 266] on input "checkbox" at bounding box center [403, 266] width 0 height 0
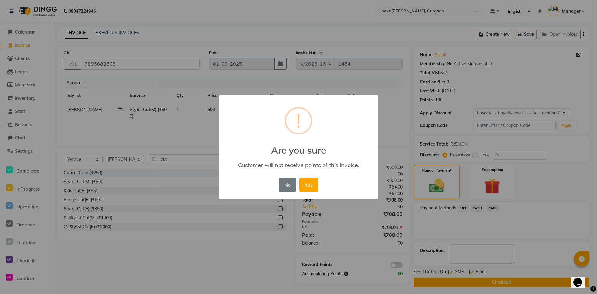
drag, startPoint x: 309, startPoint y: 186, endPoint x: 310, endPoint y: 191, distance: 4.6
click at [309, 188] on button "Yes" at bounding box center [309, 185] width 19 height 14
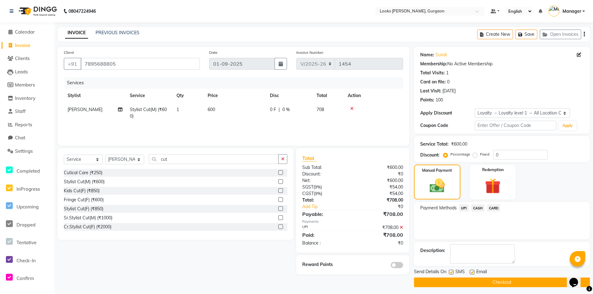
click at [503, 280] on button "Checkout" at bounding box center [502, 282] width 176 height 10
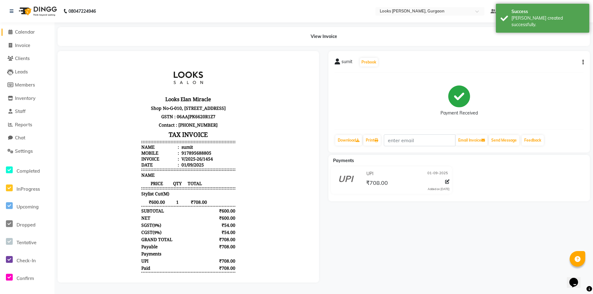
click at [18, 31] on span "Calendar" at bounding box center [25, 32] width 20 height 6
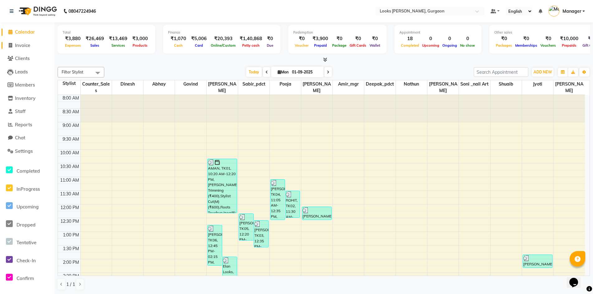
click at [28, 45] on span "Invoice" at bounding box center [22, 45] width 15 height 6
select select "service"
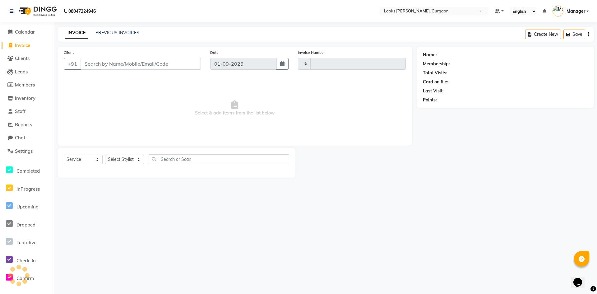
type input "1455"
select select "8452"
click at [16, 150] on span "Settings" at bounding box center [24, 151] width 18 height 6
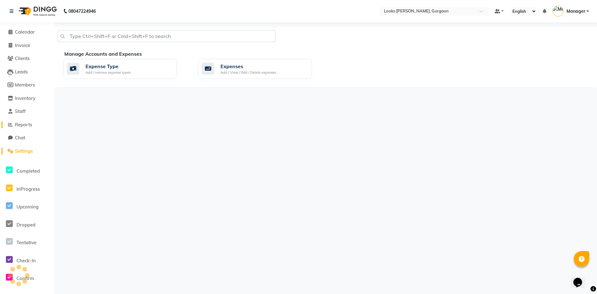
click at [25, 125] on span "Reports" at bounding box center [23, 125] width 17 height 6
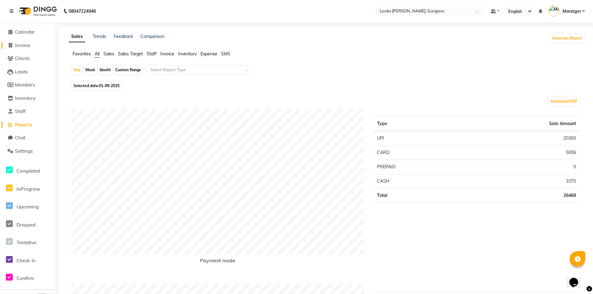
click at [24, 44] on span "Invoice" at bounding box center [22, 45] width 15 height 6
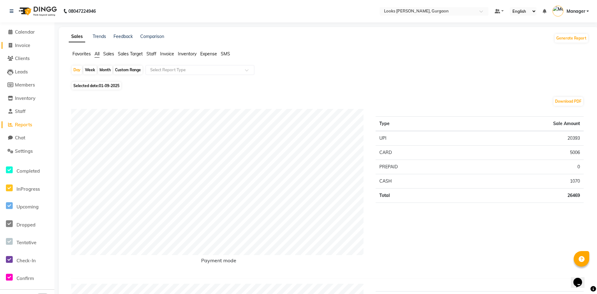
select select "8452"
select select "service"
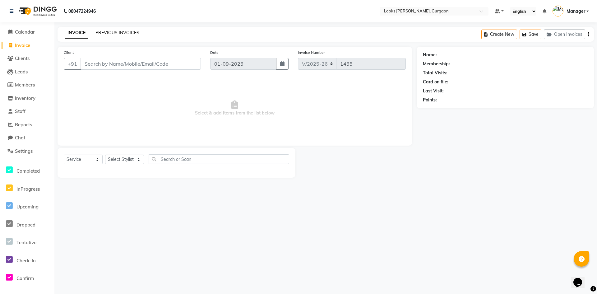
click at [116, 31] on link "PREVIOUS INVOICES" at bounding box center [117, 33] width 44 height 6
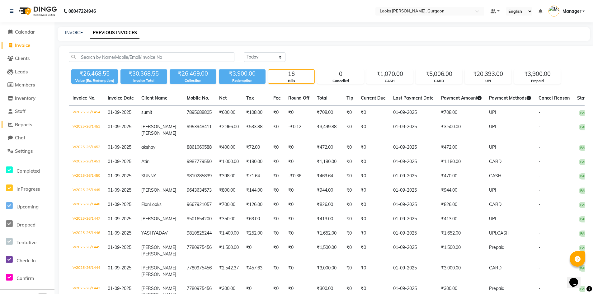
click at [30, 123] on span "Reports" at bounding box center [23, 125] width 17 height 6
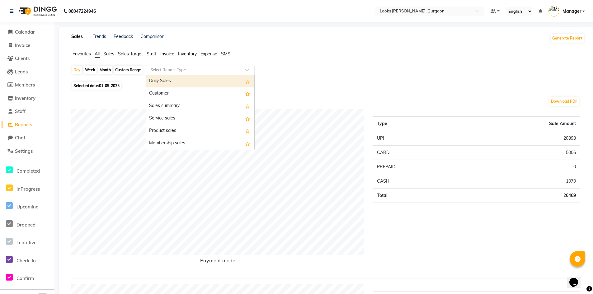
click at [160, 71] on input "text" at bounding box center [194, 70] width 90 height 6
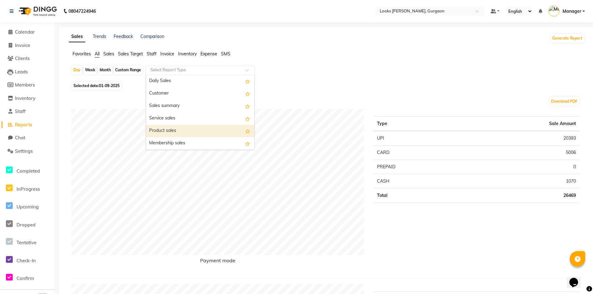
click at [167, 130] on div "Product sales" at bounding box center [200, 131] width 108 height 12
select select "filtered_report"
select select "pdf"
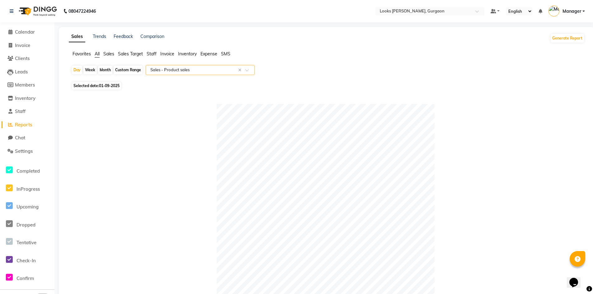
click at [152, 52] on span "Staff" at bounding box center [151, 54] width 10 height 6
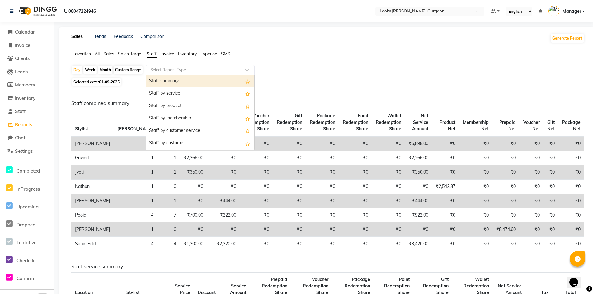
click at [162, 67] on input "text" at bounding box center [194, 70] width 90 height 6
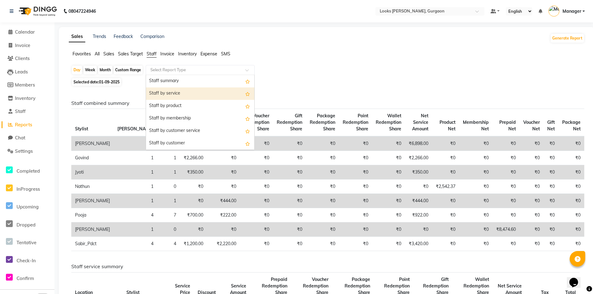
click at [175, 92] on div "Staff by service" at bounding box center [200, 93] width 108 height 12
select select "filtered_report"
select select "pdf"
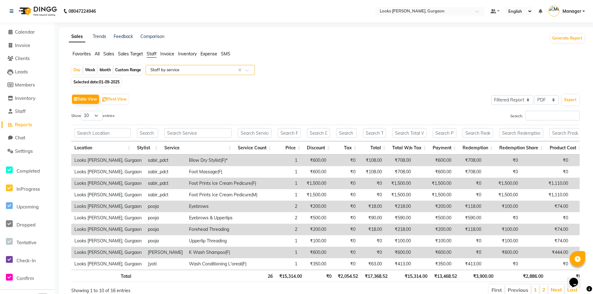
click at [164, 68] on input "text" at bounding box center [194, 70] width 90 height 6
type input "[PERSON_NAME]"
click at [144, 134] on input "text" at bounding box center [147, 133] width 21 height 10
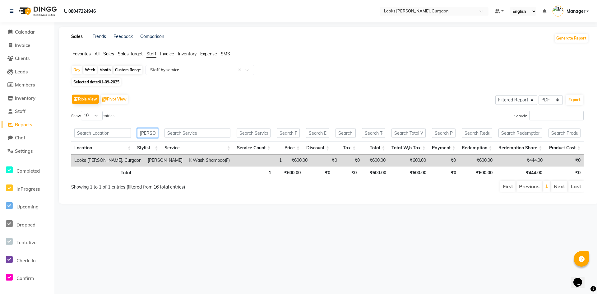
type input "[PERSON_NAME]"
click at [182, 133] on input "text" at bounding box center [198, 133] width 66 height 10
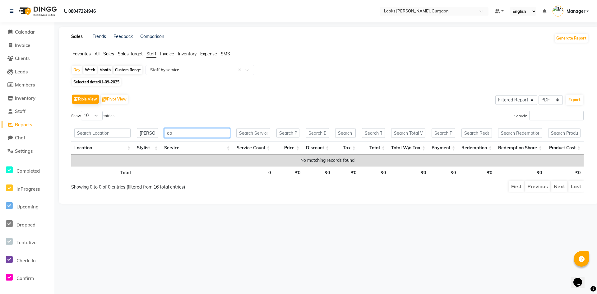
type input "a"
type input "sabir"
click at [151, 132] on input "[PERSON_NAME]" at bounding box center [147, 133] width 21 height 10
type input "n"
type input "sabir"
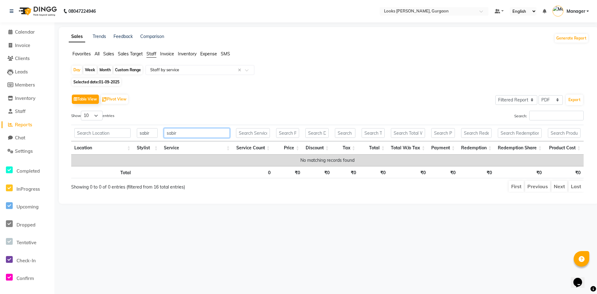
drag, startPoint x: 184, startPoint y: 133, endPoint x: 166, endPoint y: 137, distance: 18.1
click at [166, 137] on input "sabir" at bounding box center [197, 133] width 66 height 10
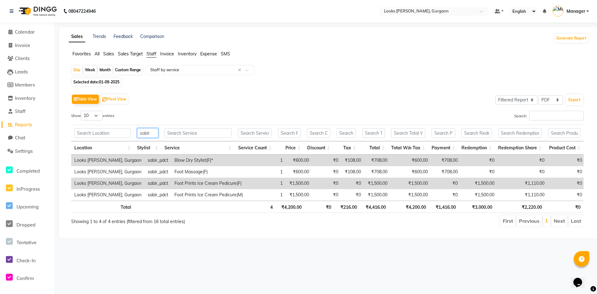
click at [153, 134] on input "sabir" at bounding box center [147, 133] width 21 height 10
type input "s"
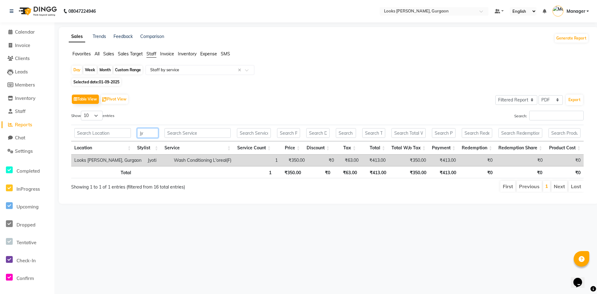
type input "j"
type input "s"
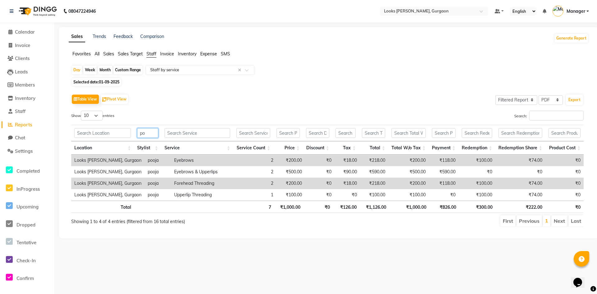
type input "p"
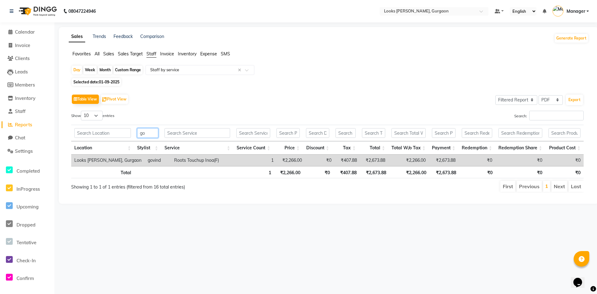
type input "g"
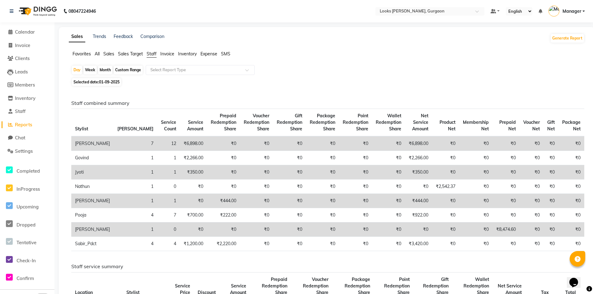
click at [148, 53] on span "Staff" at bounding box center [151, 54] width 10 height 6
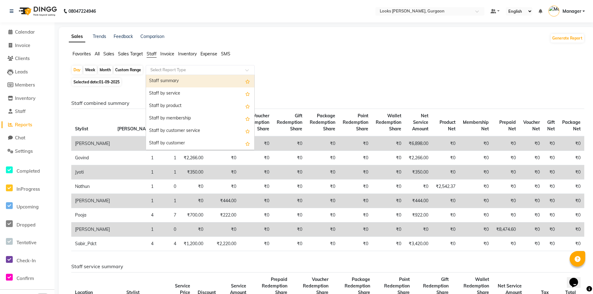
click at [247, 70] on span at bounding box center [249, 72] width 8 height 6
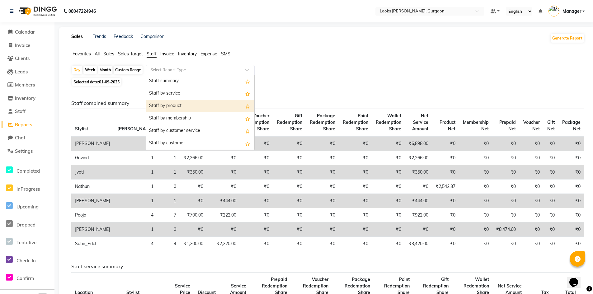
click at [212, 104] on div "Staff by product" at bounding box center [200, 106] width 108 height 12
select select "filtered_report"
select select "pdf"
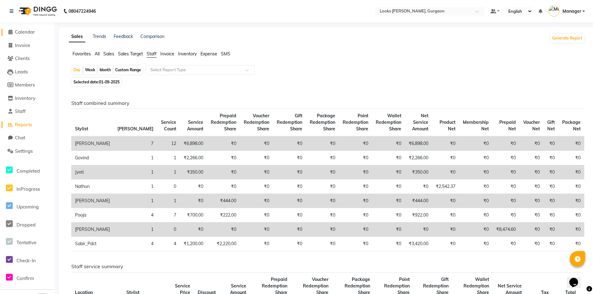
click at [33, 31] on span "Calendar" at bounding box center [25, 32] width 20 height 6
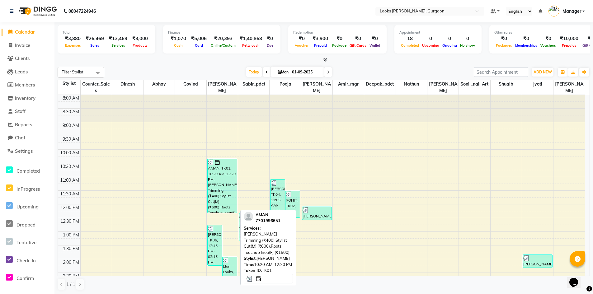
click at [213, 190] on div "AMAN, TK01, 10:20 AM-12:20 PM, [PERSON_NAME] Trimming (₹400),Stylist Cut(M) (₹6…" at bounding box center [221, 186] width 29 height 54
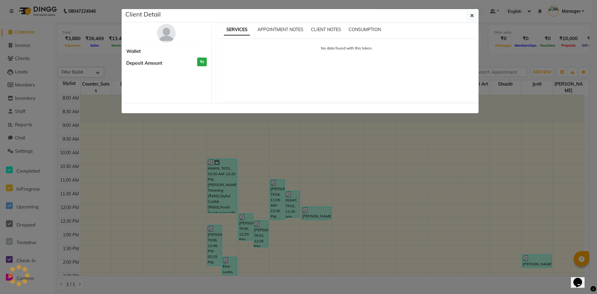
select select "3"
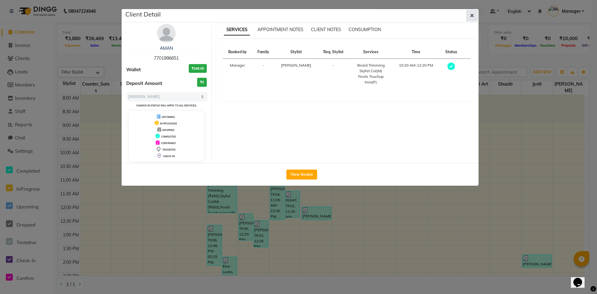
click at [473, 16] on icon "button" at bounding box center [472, 15] width 4 height 5
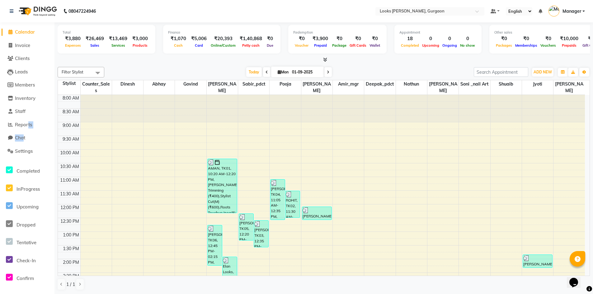
drag, startPoint x: 26, startPoint y: 133, endPoint x: 22, endPoint y: 142, distance: 10.7
click at [23, 142] on ul "Calendar Invoice Clients Leads Members Inventory Staff Reports Chat Settings Co…" at bounding box center [27, 190] width 54 height 329
click at [25, 152] on span "Settings" at bounding box center [24, 151] width 18 height 6
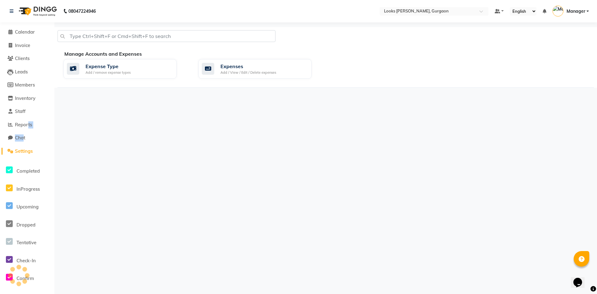
click at [22, 151] on span "Settings" at bounding box center [24, 151] width 18 height 6
click at [21, 123] on span "Reports" at bounding box center [23, 125] width 17 height 6
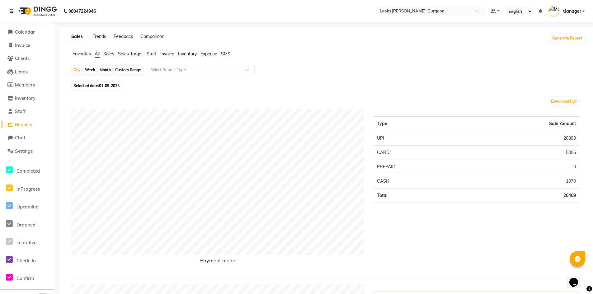
click at [153, 53] on span "Staff" at bounding box center [151, 54] width 10 height 6
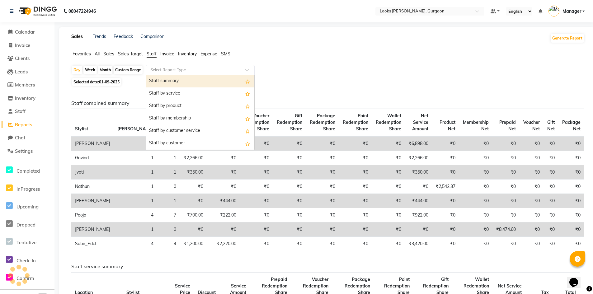
click at [165, 71] on input "text" at bounding box center [194, 70] width 90 height 6
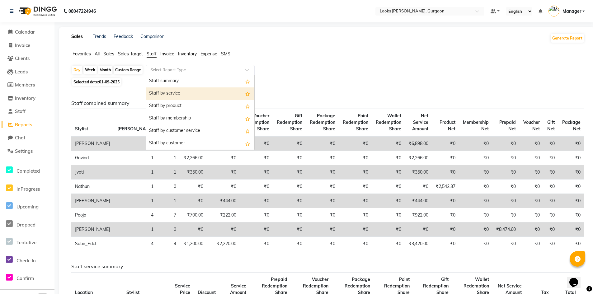
click at [175, 93] on div "Staff by service" at bounding box center [200, 93] width 108 height 12
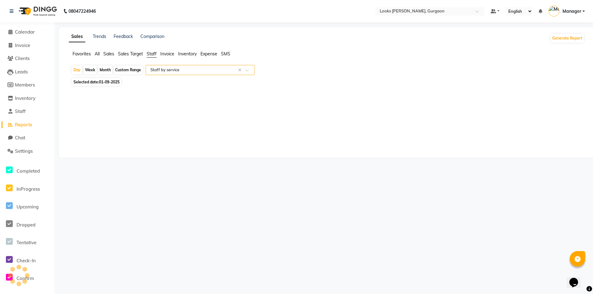
select select "filtered_report"
select select "pdf"
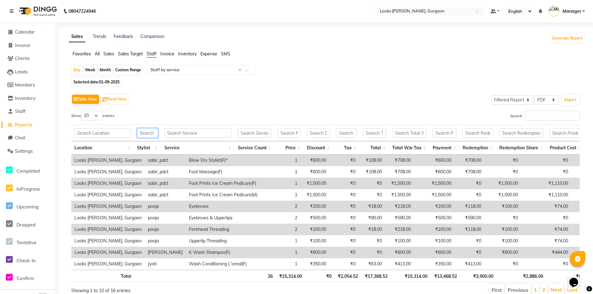
drag, startPoint x: 152, startPoint y: 134, endPoint x: 152, endPoint y: 128, distance: 5.9
click at [152, 133] on input "text" at bounding box center [147, 133] width 21 height 10
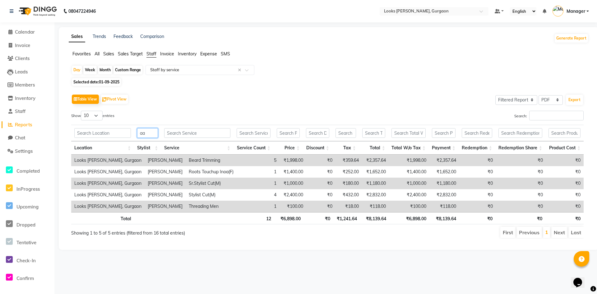
type input "aa"
click at [292, 210] on td "₹100.00" at bounding box center [293, 207] width 27 height 12
drag, startPoint x: 294, startPoint y: 219, endPoint x: 301, endPoint y: 226, distance: 9.9
click at [300, 225] on div "Total 12 ₹6,898.00 ₹0 ₹1,241.64 ₹8,139.64 ₹6,898.00 ₹8,139.64 ₹0 ₹0 ₹0" at bounding box center [327, 219] width 513 height 14
drag, startPoint x: 450, startPoint y: 261, endPoint x: 32, endPoint y: 33, distance: 475.7
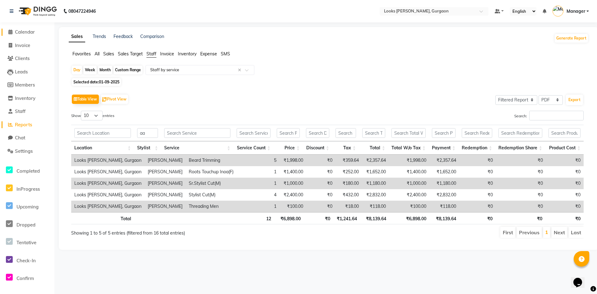
click at [32, 33] on span "Calendar" at bounding box center [25, 32] width 20 height 6
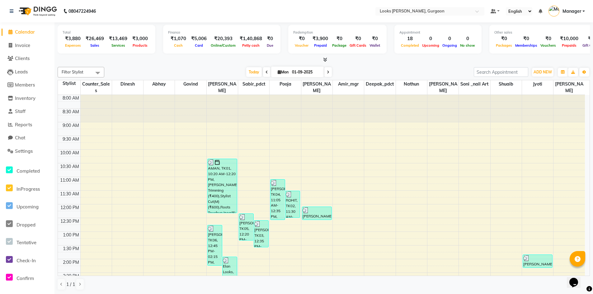
scroll to position [0, 0]
click at [23, 150] on span "Settings" at bounding box center [24, 151] width 18 height 6
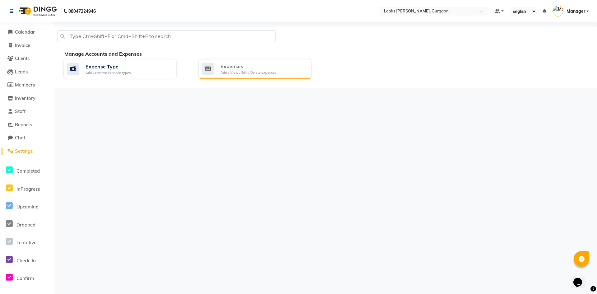
click at [221, 69] on div "Expenses Add / View / Edit / Delete expenses" at bounding box center [254, 69] width 105 height 13
click at [247, 71] on div "Add / View / Edit / Delete expenses" at bounding box center [249, 72] width 56 height 5
click at [13, 31] on span at bounding box center [10, 32] width 9 height 7
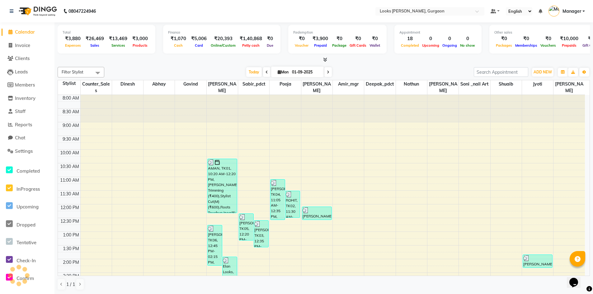
scroll to position [175, 0]
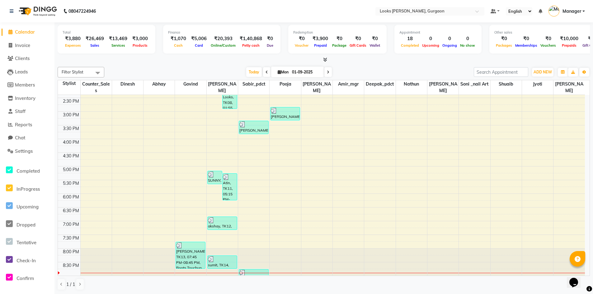
click at [21, 33] on span "Calendar" at bounding box center [25, 32] width 20 height 6
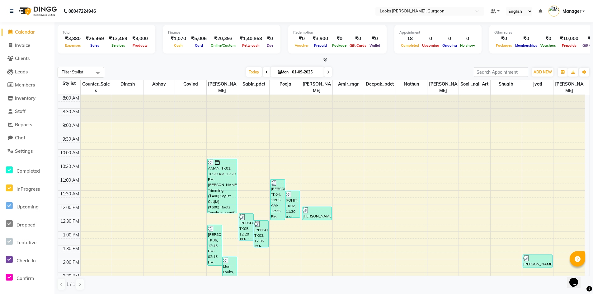
click at [562, 41] on div "₹10,000" at bounding box center [568, 38] width 23 height 7
click at [557, 39] on div "₹10,000" at bounding box center [568, 38] width 23 height 7
click at [564, 9] on span "Manager" at bounding box center [571, 11] width 19 height 7
drag, startPoint x: 482, startPoint y: 135, endPoint x: 471, endPoint y: 155, distance: 23.3
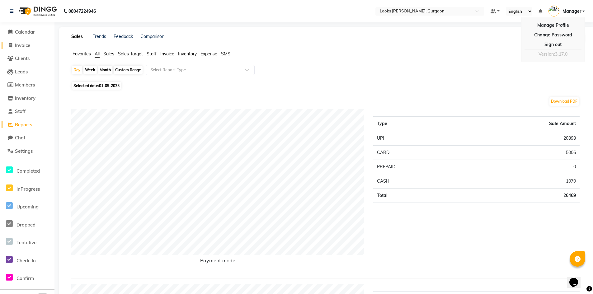
click at [27, 46] on span "Invoice" at bounding box center [22, 45] width 15 height 6
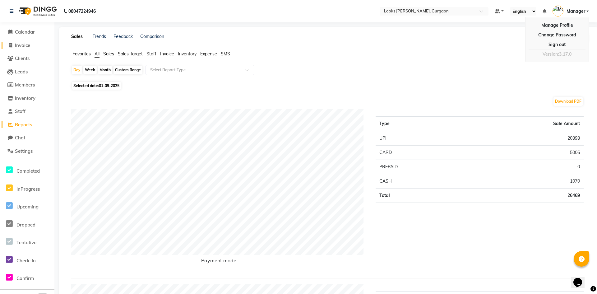
select select "8452"
select select "service"
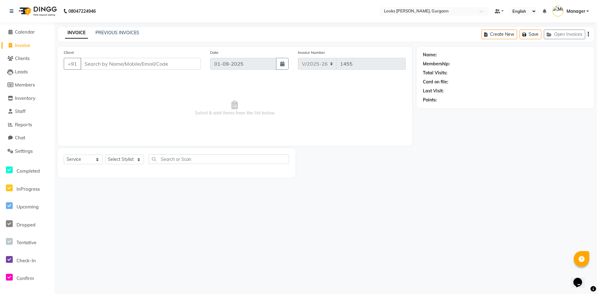
click at [100, 64] on input "Client" at bounding box center [141, 64] width 120 height 12
click at [128, 34] on link "PREVIOUS INVOICES" at bounding box center [117, 33] width 44 height 6
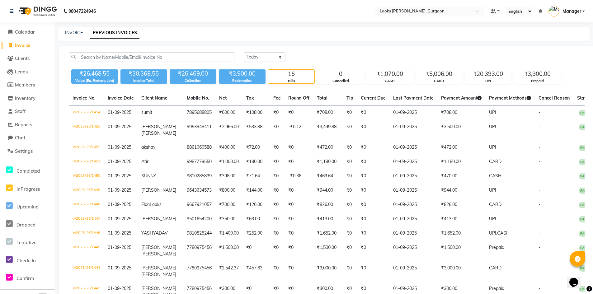
click at [24, 43] on span "Invoice" at bounding box center [22, 45] width 15 height 6
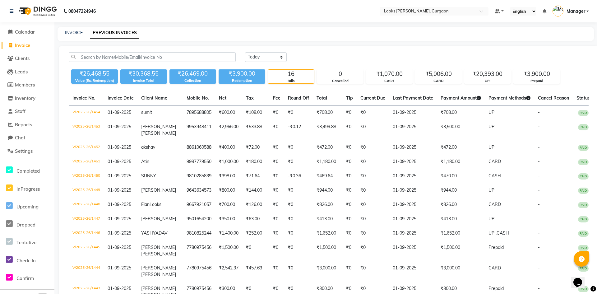
select select "8452"
select select "service"
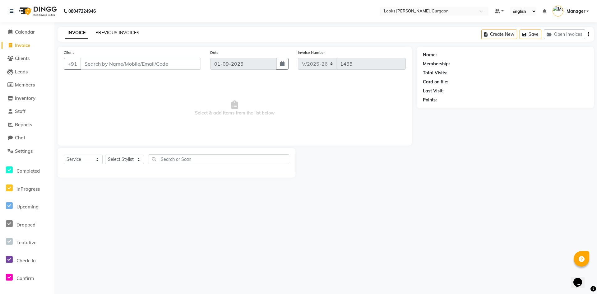
click at [119, 32] on link "PREVIOUS INVOICES" at bounding box center [117, 33] width 44 height 6
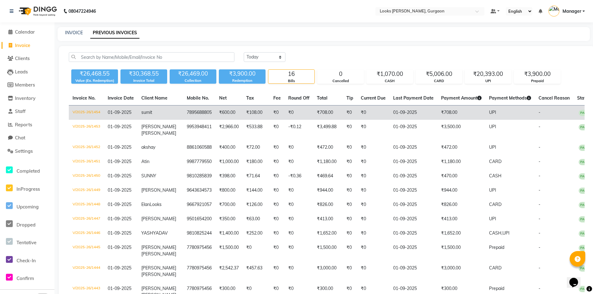
click at [390, 110] on td "01-09-2025" at bounding box center [413, 112] width 48 height 15
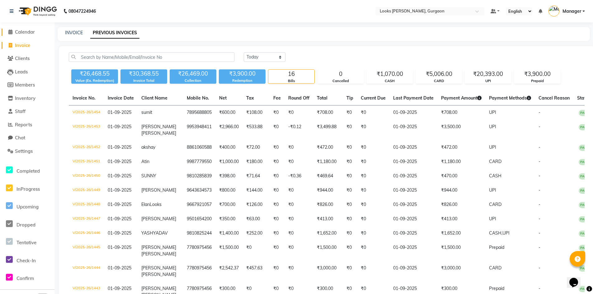
click at [25, 30] on span "Calendar" at bounding box center [25, 32] width 20 height 6
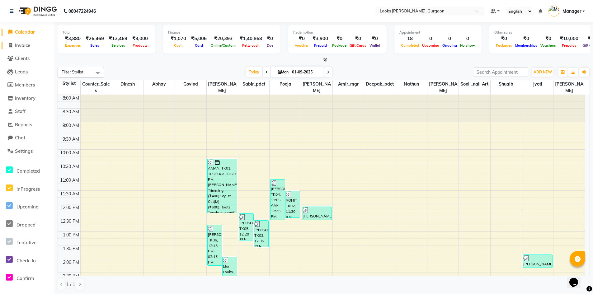
click at [23, 43] on span "Invoice" at bounding box center [22, 45] width 15 height 6
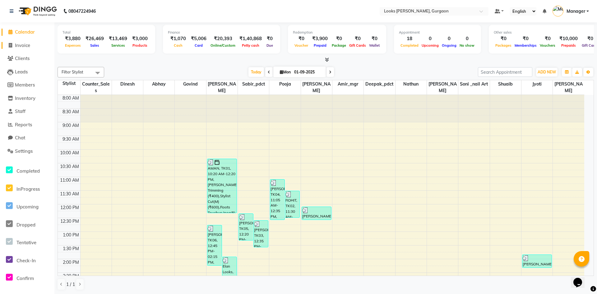
select select "8452"
select select "service"
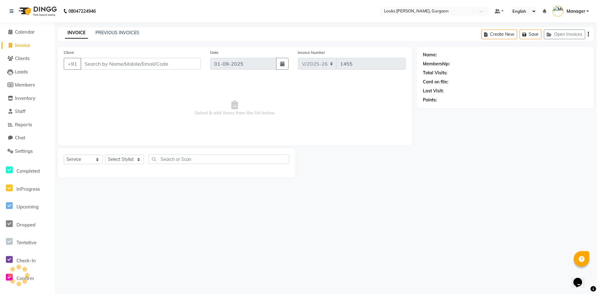
click at [96, 62] on input "Client" at bounding box center [141, 64] width 120 height 12
type input "7895688805"
select select "1: Object"
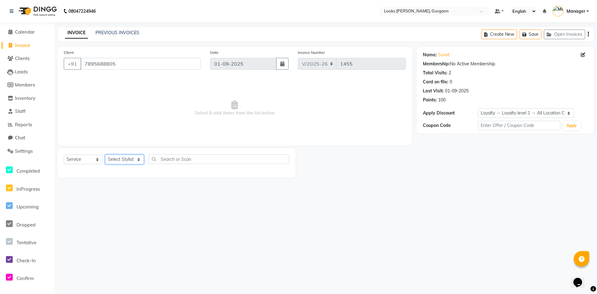
click at [130, 158] on select "Select Stylist [PERSON_NAME] abhay [PERSON_NAME] [PERSON_NAME] Counter_Sales De…" at bounding box center [124, 160] width 39 height 10
select select "82372"
click at [105, 155] on select "Select Stylist [PERSON_NAME] abhay [PERSON_NAME] [PERSON_NAME] Counter_Sales De…" at bounding box center [124, 160] width 39 height 10
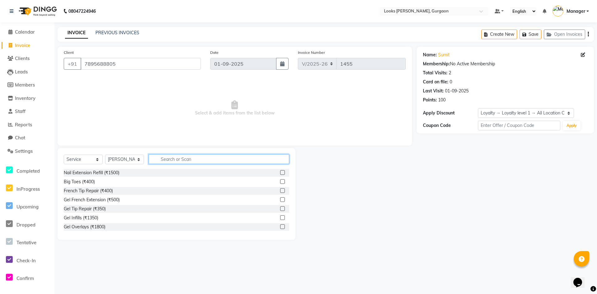
click at [165, 162] on input "text" at bounding box center [219, 159] width 141 height 10
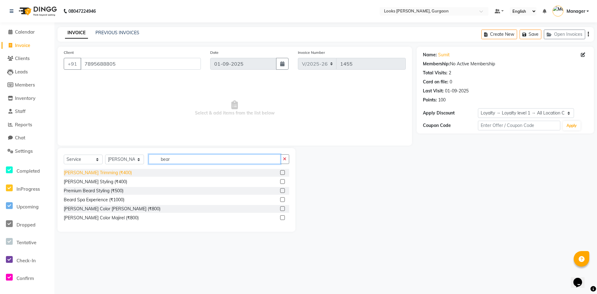
type input "bear"
click at [84, 173] on div "[PERSON_NAME] Trimming (₹400)" at bounding box center [98, 173] width 68 height 7
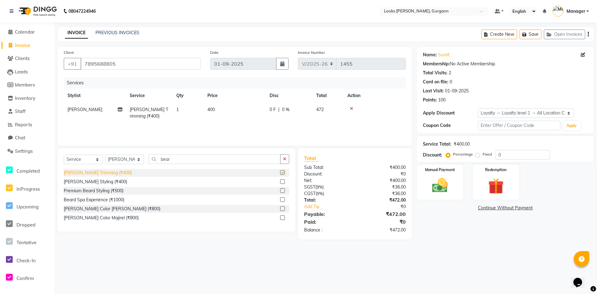
checkbox input "false"
click at [450, 184] on img at bounding box center [440, 185] width 27 height 19
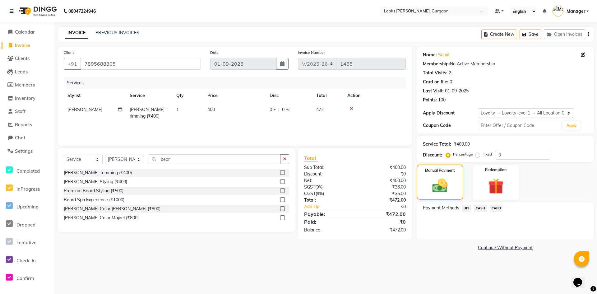
click at [467, 208] on span "UPI" at bounding box center [467, 208] width 10 height 7
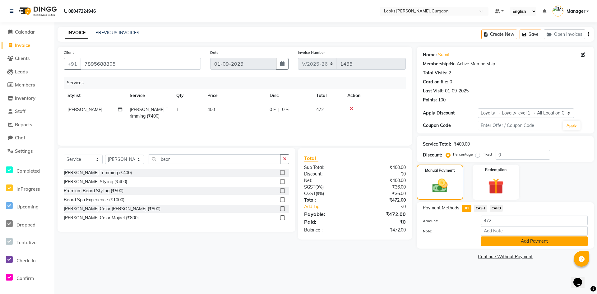
click at [489, 239] on button "Add Payment" at bounding box center [534, 241] width 107 height 10
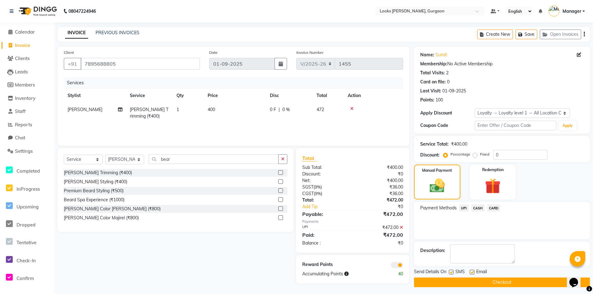
click at [461, 282] on button "Checkout" at bounding box center [502, 282] width 176 height 10
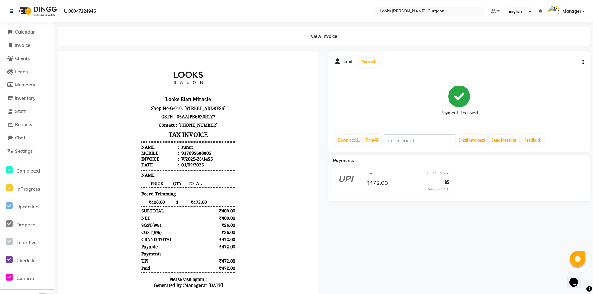
click at [24, 34] on span "Calendar" at bounding box center [25, 32] width 20 height 6
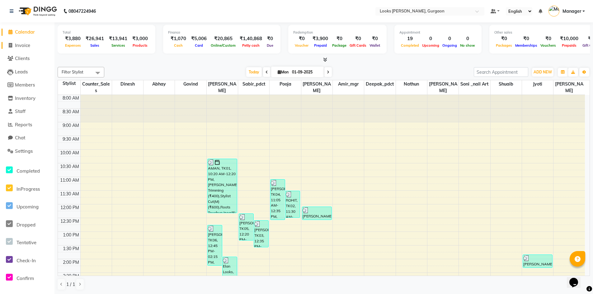
click at [26, 48] on span "Invoice" at bounding box center [22, 45] width 15 height 6
select select "service"
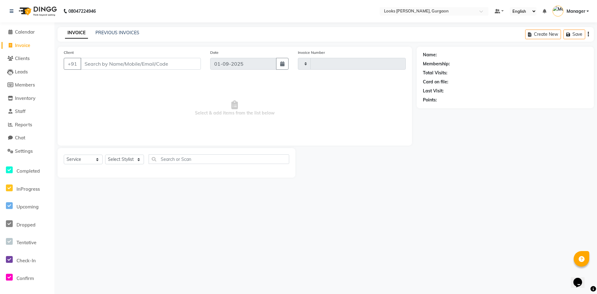
type input "1456"
select select "8452"
click at [26, 33] on span "Calendar" at bounding box center [25, 32] width 20 height 6
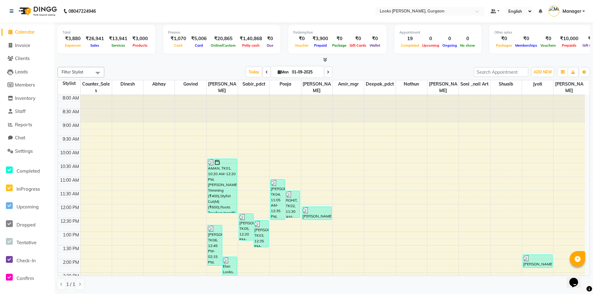
click at [22, 32] on span "Calendar" at bounding box center [25, 32] width 20 height 6
click at [23, 43] on span "Invoice" at bounding box center [22, 45] width 15 height 6
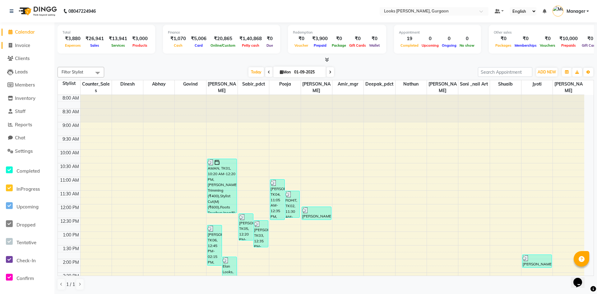
select select "8452"
select select "service"
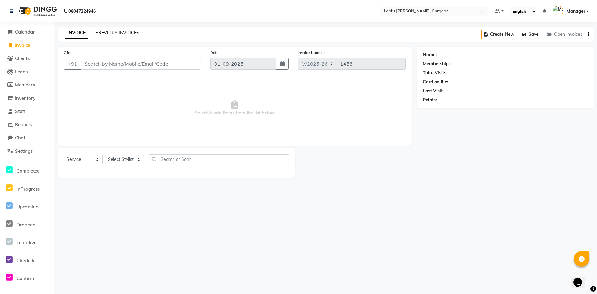
click at [103, 30] on link "PREVIOUS INVOICES" at bounding box center [117, 33] width 44 height 6
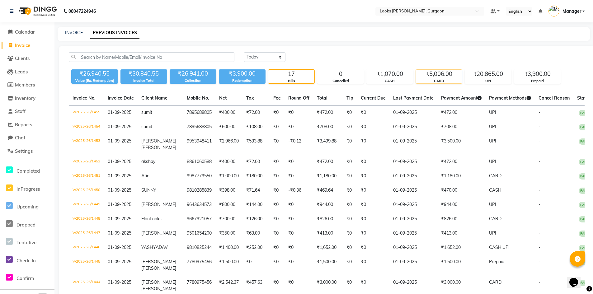
click at [447, 79] on div "CARD" at bounding box center [439, 80] width 46 height 5
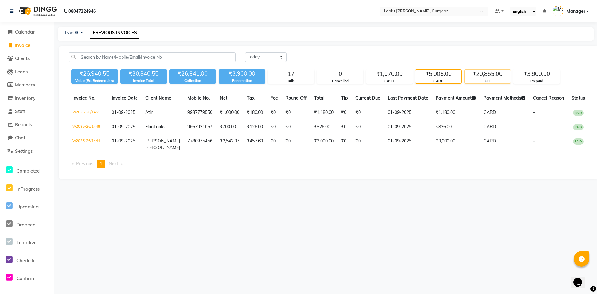
click at [493, 75] on div "₹20,865.00" at bounding box center [488, 74] width 46 height 9
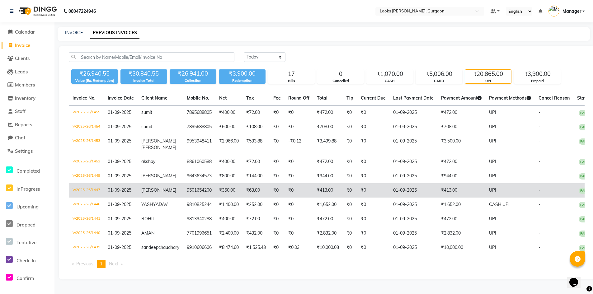
click at [451, 189] on td "₹413.00" at bounding box center [461, 190] width 48 height 14
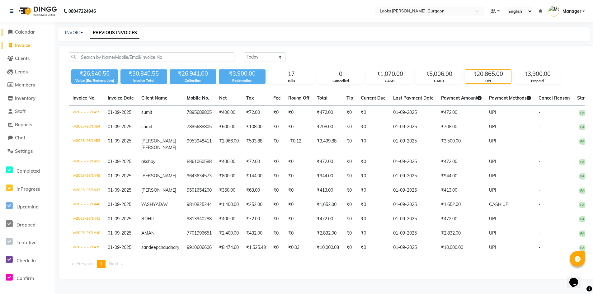
click at [27, 32] on span "Calendar" at bounding box center [25, 32] width 20 height 6
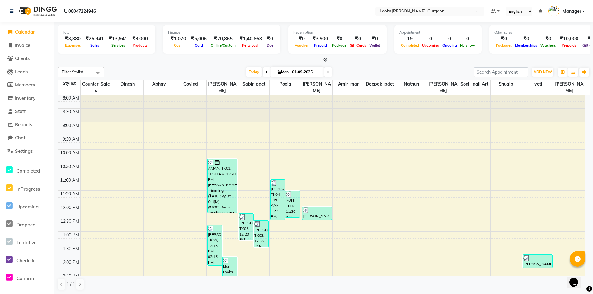
click at [27, 32] on span "Calendar" at bounding box center [25, 32] width 20 height 6
click at [25, 151] on span "Settings" at bounding box center [24, 151] width 18 height 6
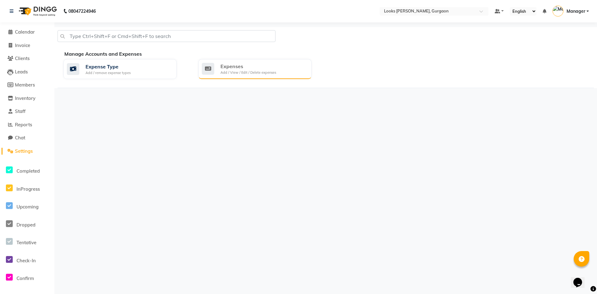
click at [272, 72] on div "Add / View / Edit / Delete expenses" at bounding box center [249, 72] width 56 height 5
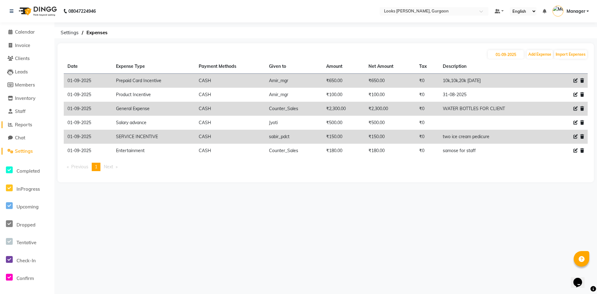
click at [23, 125] on span "Reports" at bounding box center [23, 125] width 17 height 6
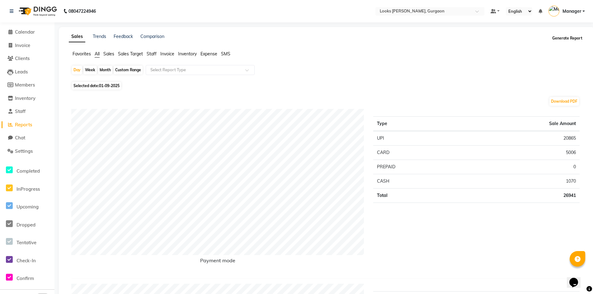
click at [568, 38] on button "Generate Report" at bounding box center [566, 38] width 33 height 9
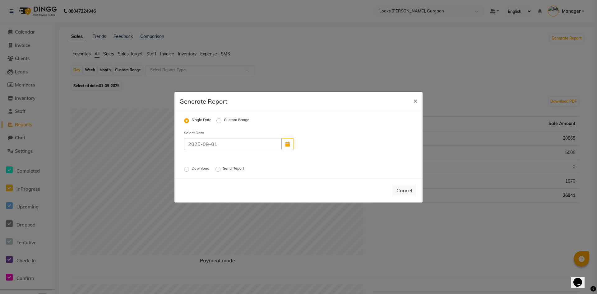
click at [223, 170] on label "Send Report" at bounding box center [234, 168] width 22 height 7
click at [217, 170] on input "Send Report" at bounding box center [219, 169] width 4 height 4
click at [401, 189] on button "Send" at bounding box center [406, 190] width 19 height 11
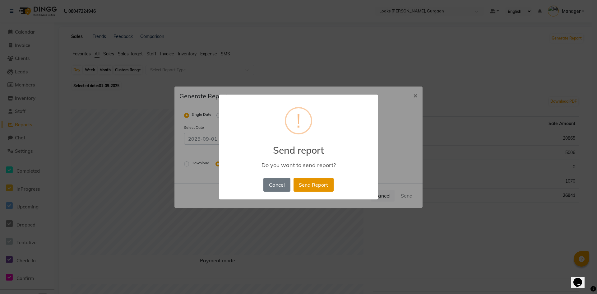
click at [322, 185] on button "Send Report" at bounding box center [314, 185] width 40 height 14
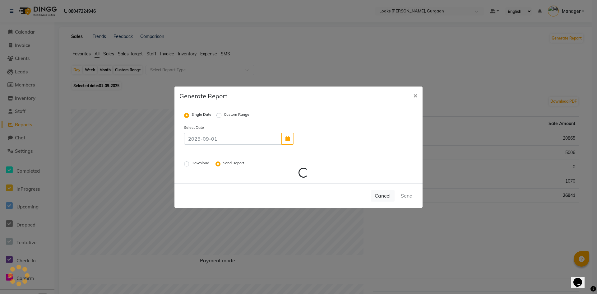
radio input "false"
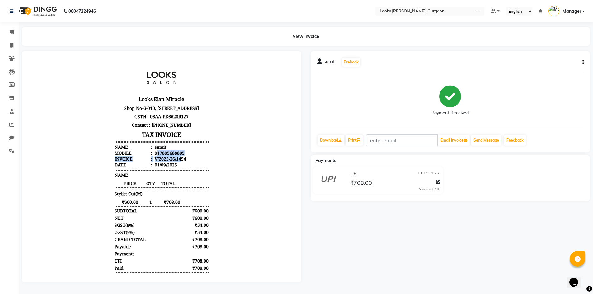
drag, startPoint x: 153, startPoint y: 159, endPoint x: 177, endPoint y: 163, distance: 23.7
click at [177, 163] on ul "Name : sumit Mobile : 917895688805 Invoice : V/2025-26/1454 Date : [DATE]" at bounding box center [161, 156] width 94 height 24
click at [263, 210] on body "Looks Elan Miracle [STREET_ADDRESS] GSTN : 06AAJPK6620R1Z7 Contact : [PHONE_NUM…" at bounding box center [161, 177] width 262 height 235
drag, startPoint x: 154, startPoint y: 157, endPoint x: 192, endPoint y: 155, distance: 37.7
click at [192, 155] on ul "Name : sumit Mobile : 917895688805 Invoice : V/2025-26/1454 Date : [DATE]" at bounding box center [161, 156] width 94 height 24
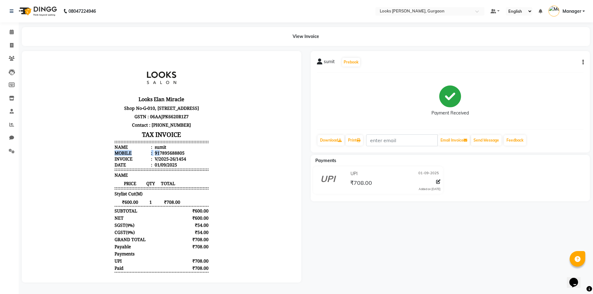
drag, startPoint x: 199, startPoint y: 154, endPoint x: 177, endPoint y: 155, distance: 22.4
click at [199, 150] on li "Name : sumit" at bounding box center [161, 147] width 94 height 6
click at [200, 156] on li "Mobile : 917895688805" at bounding box center [161, 153] width 94 height 6
click at [212, 145] on body "Looks Elan Miracle Shop No-G-010, Ground Floor, Elan Miracle, Sector 84, Gurugr…" at bounding box center [161, 177] width 262 height 235
drag, startPoint x: 154, startPoint y: 158, endPoint x: 199, endPoint y: 156, distance: 44.8
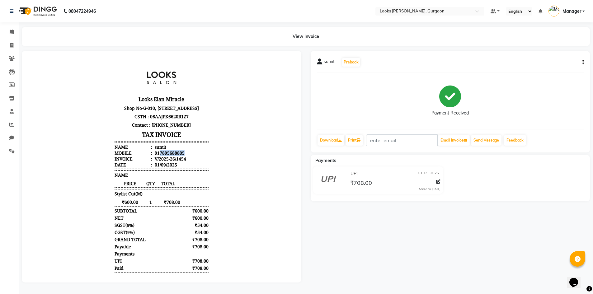
click at [199, 156] on li "Mobile : 917895688805" at bounding box center [161, 153] width 94 height 6
copy div "7895688805"
click at [583, 62] on div "LAVANYA Prebook Payment Received Download Print Email Invoice Send Message Feed…" at bounding box center [449, 101] width 279 height 101
click at [583, 62] on icon "button" at bounding box center [582, 62] width 1 height 0
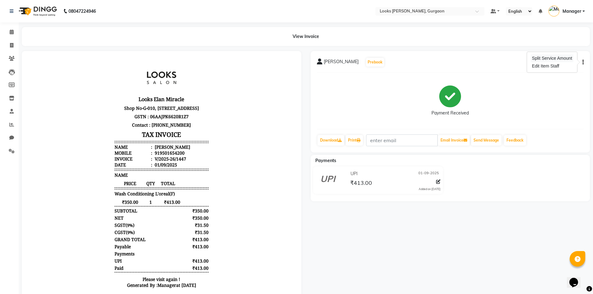
click at [567, 58] on div "Split Service Amount" at bounding box center [551, 58] width 43 height 8
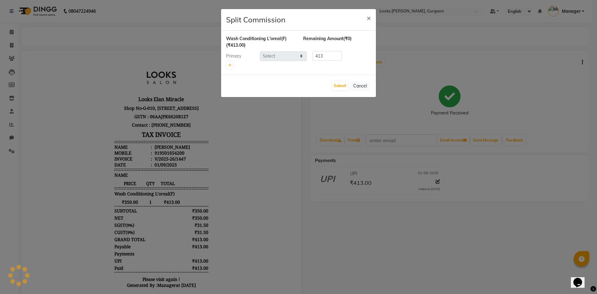
select select "84463"
click at [364, 17] on button "×" at bounding box center [369, 17] width 14 height 17
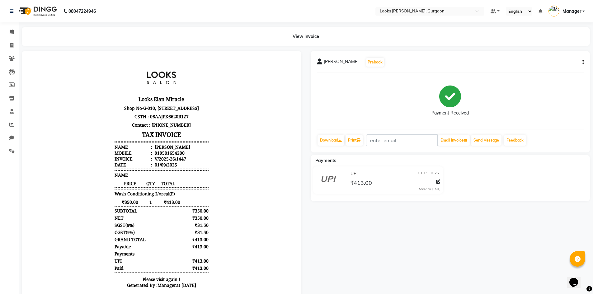
click at [583, 63] on icon "button" at bounding box center [582, 62] width 1 height 0
click at [556, 68] on div "Edit Item Staff" at bounding box center [551, 66] width 43 height 8
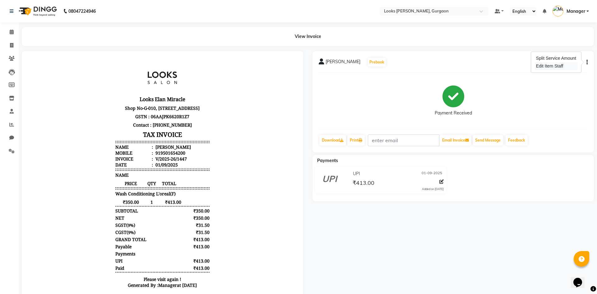
select select "84463"
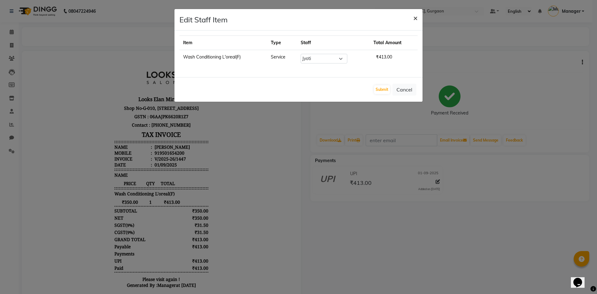
click at [415, 20] on span "×" at bounding box center [415, 17] width 4 height 9
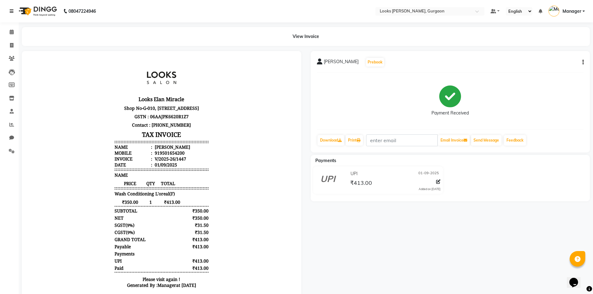
click at [10, 11] on icon at bounding box center [12, 11] width 4 height 4
